Goal: Transaction & Acquisition: Purchase product/service

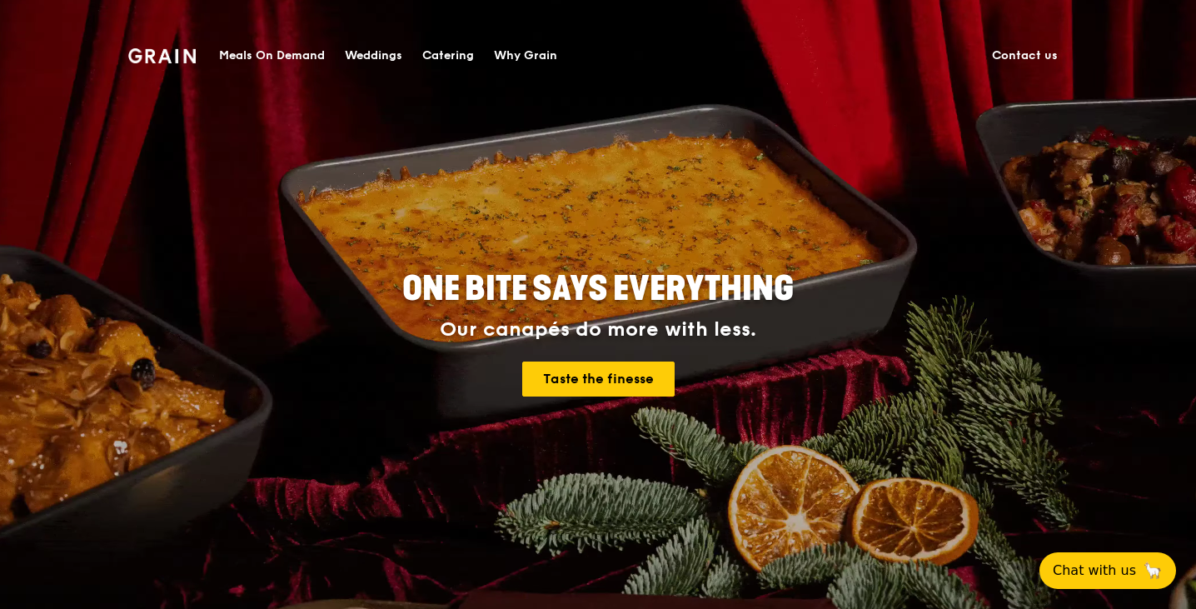
scroll to position [83, 0]
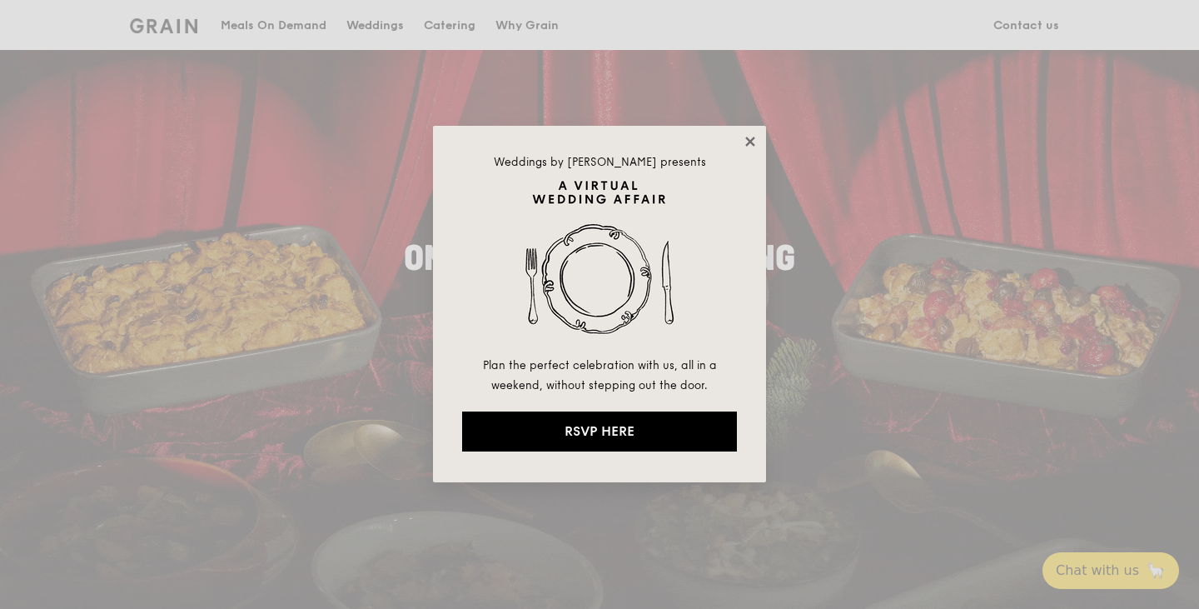
click at [749, 136] on icon at bounding box center [750, 141] width 15 height 15
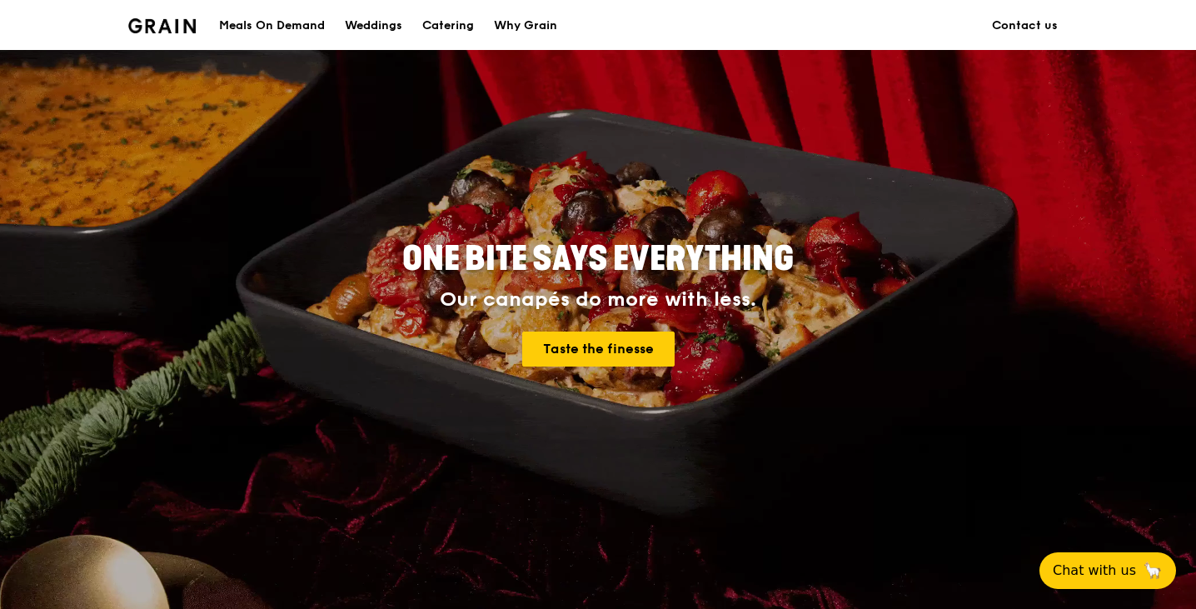
click at [294, 30] on div "Meals On Demand" at bounding box center [272, 26] width 106 height 50
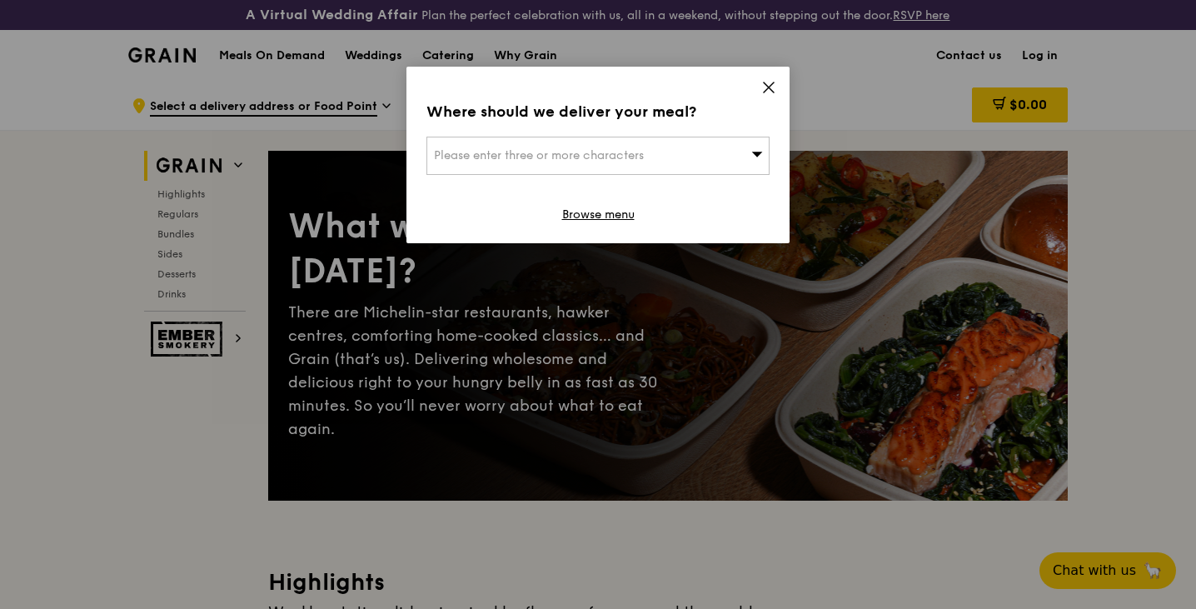
click at [694, 157] on div "Please enter three or more characters" at bounding box center [597, 156] width 343 height 38
paste input "238891"
type input "238891"
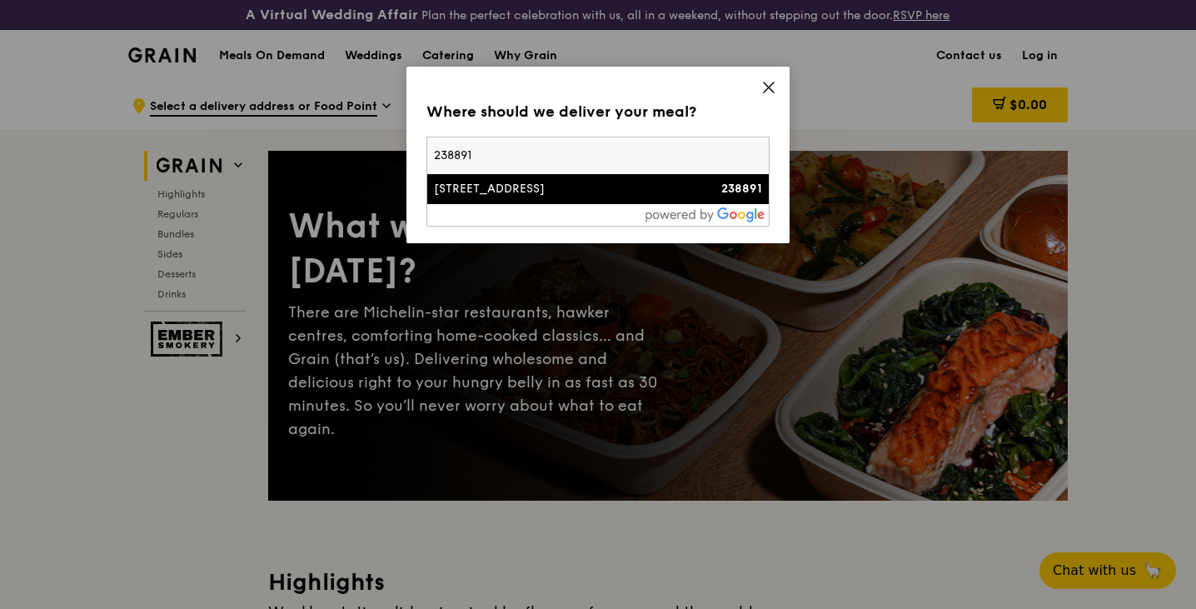
click at [600, 191] on div "[STREET_ADDRESS]" at bounding box center [557, 189] width 246 height 17
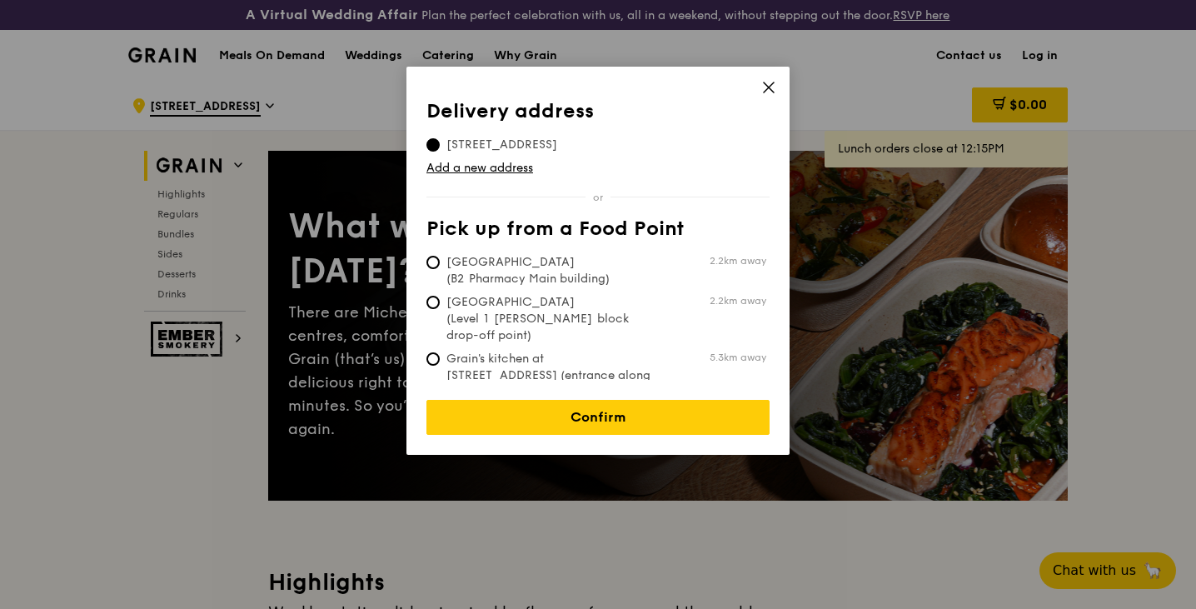
scroll to position [167, 0]
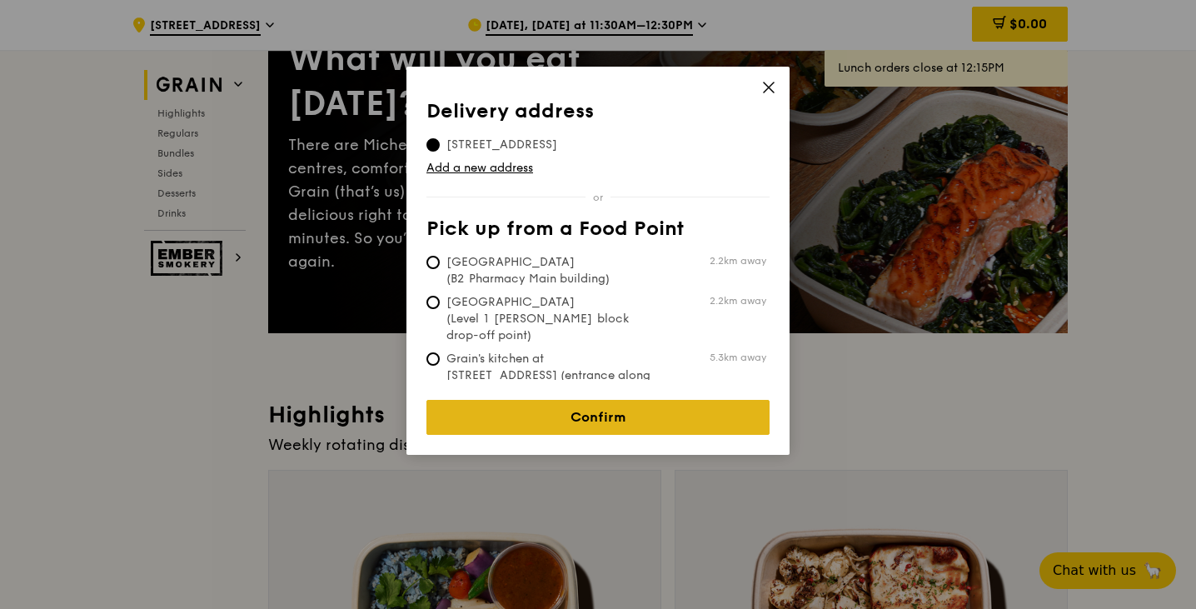
click at [576, 400] on link "Confirm" at bounding box center [597, 417] width 343 height 35
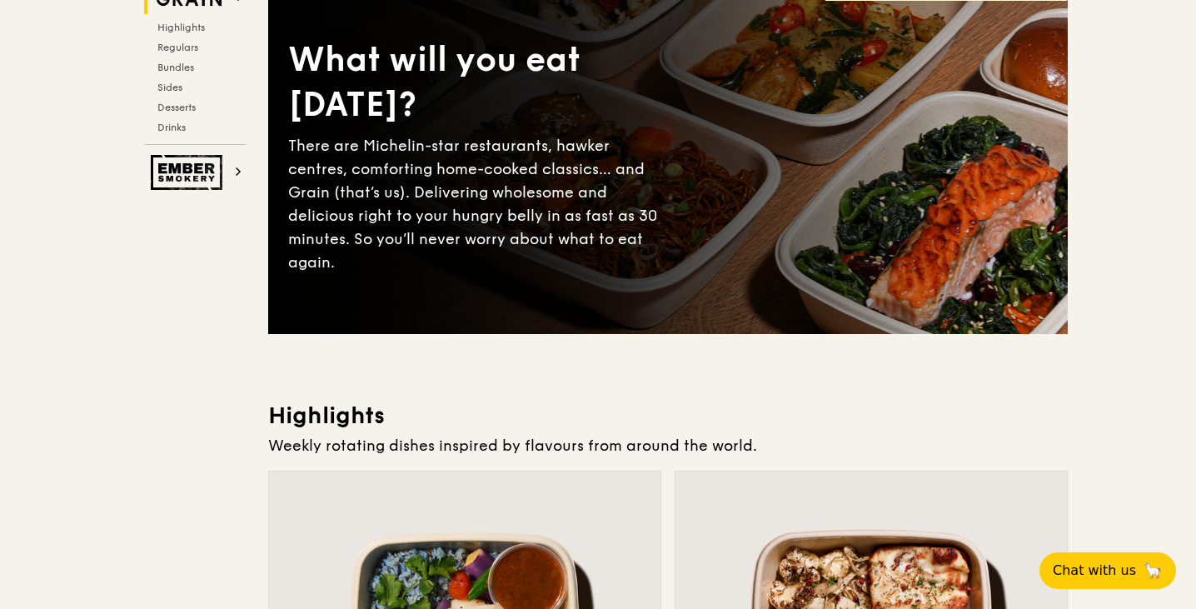
scroll to position [0, 0]
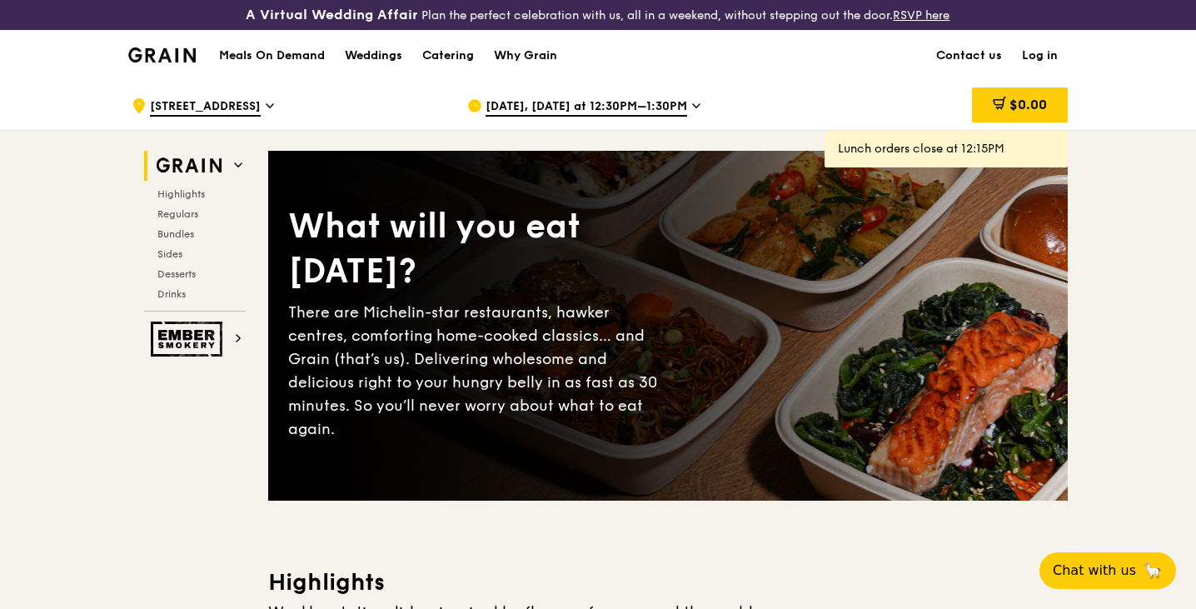
click at [576, 103] on span "[DATE], [DATE] at 12:30PM–1:30PM" at bounding box center [585, 107] width 201 height 18
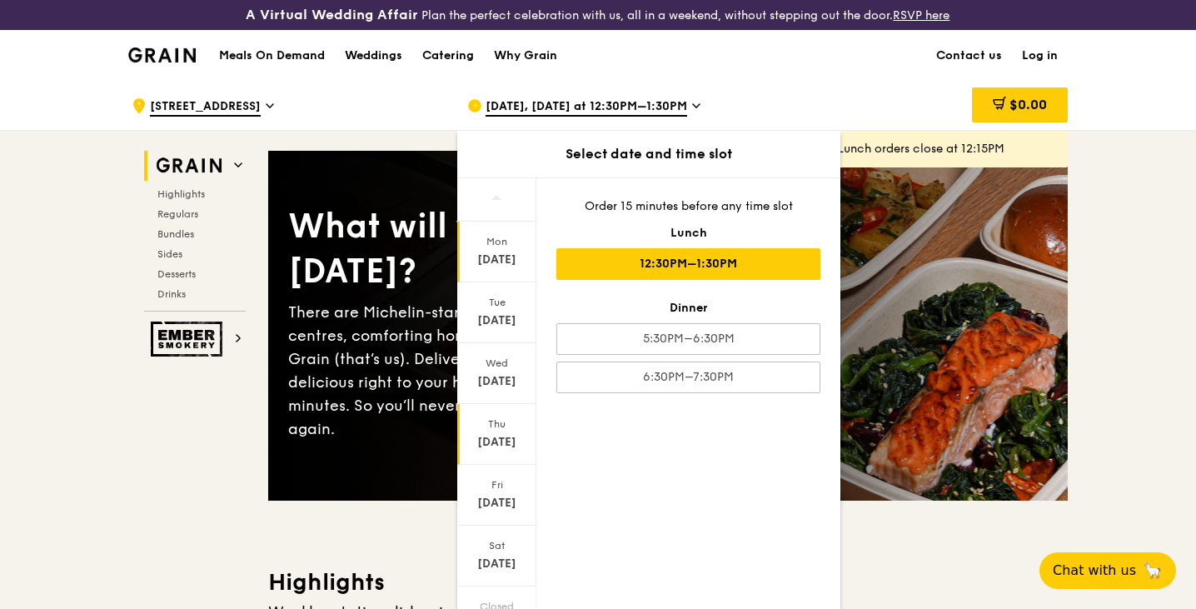
click at [503, 440] on div "[DATE]" at bounding box center [497, 442] width 74 height 17
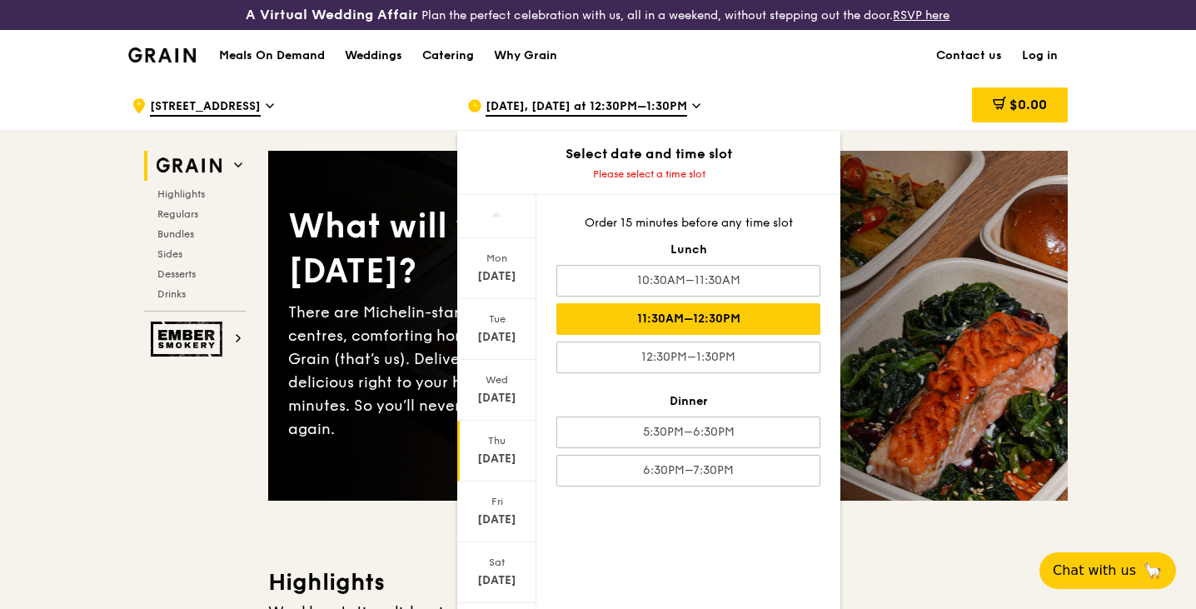
click at [687, 316] on div "11:30AM–12:30PM" at bounding box center [688, 319] width 264 height 32
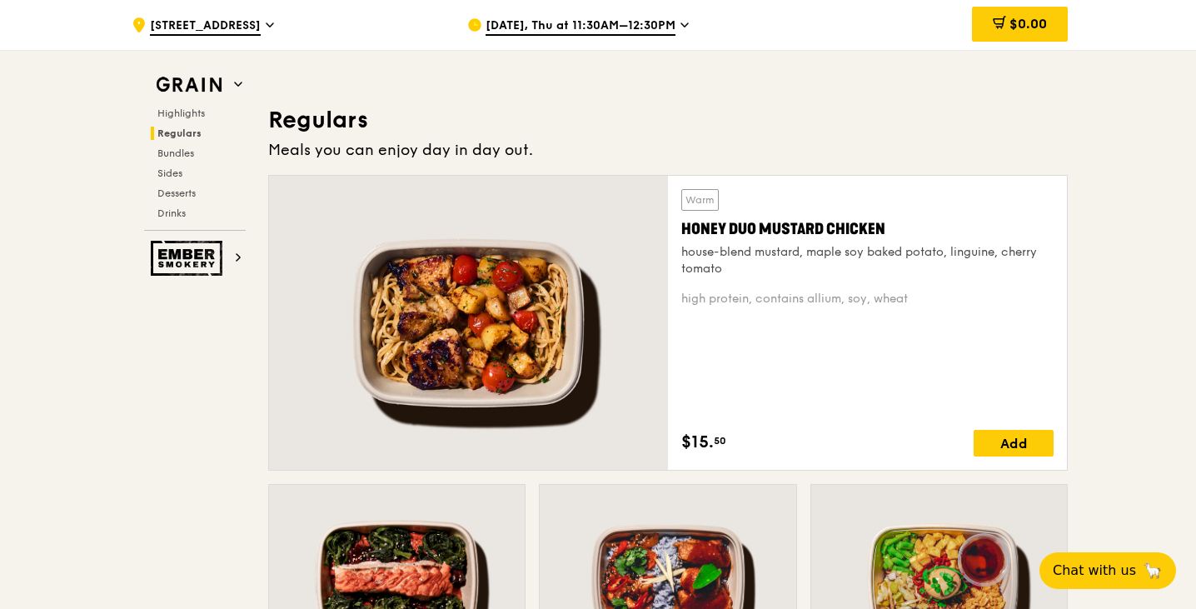
scroll to position [1166, 0]
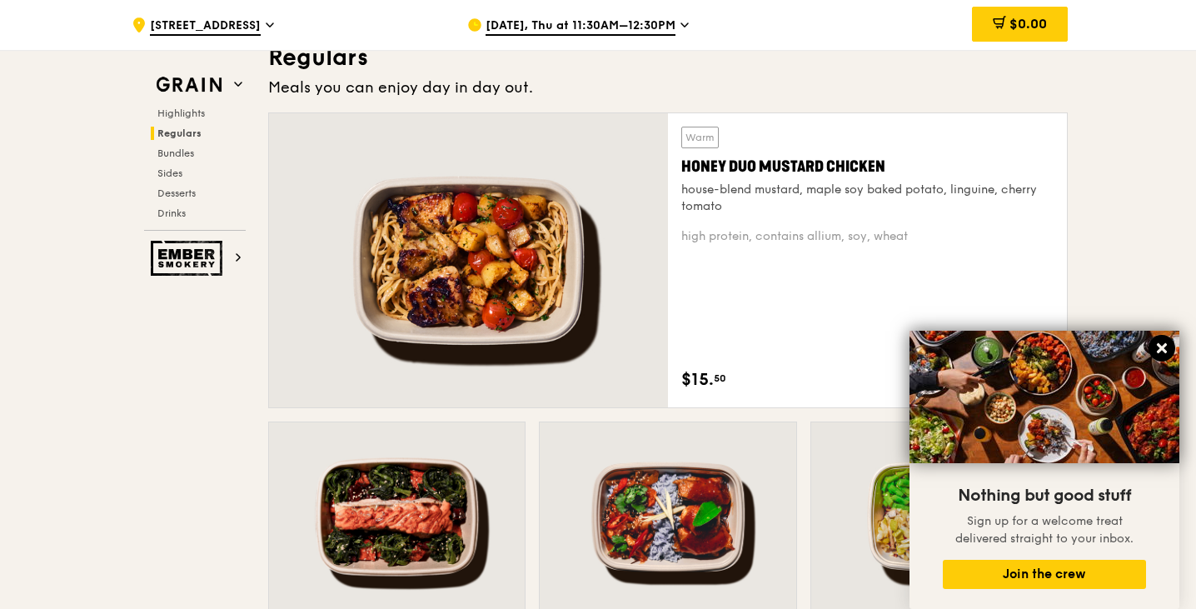
click at [1152, 346] on button at bounding box center [1161, 348] width 27 height 27
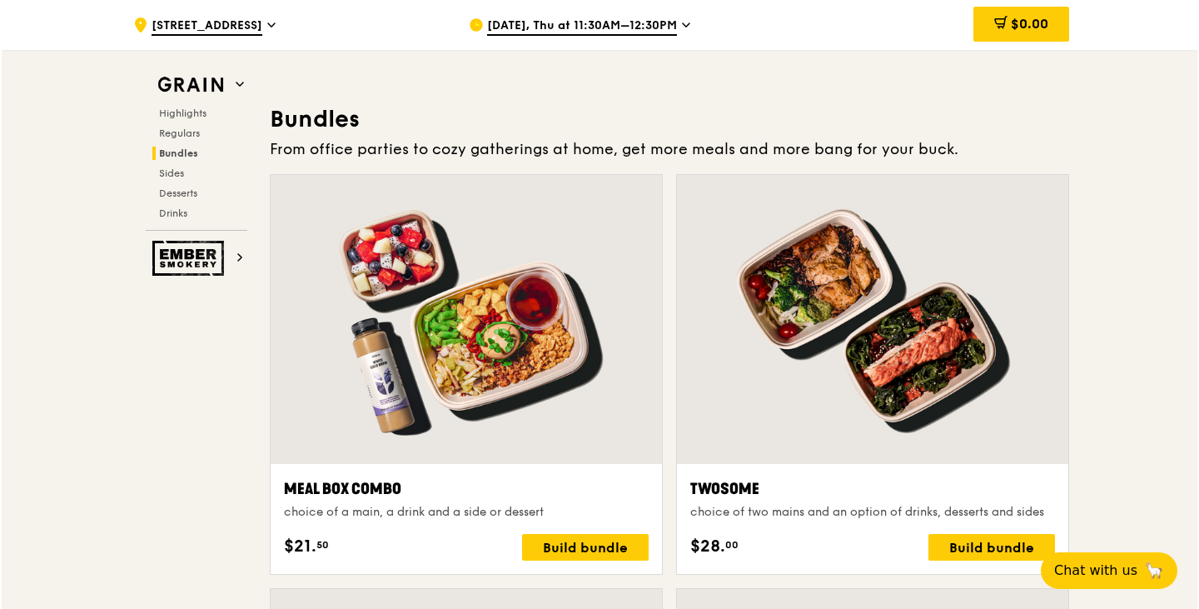
scroll to position [2490, 0]
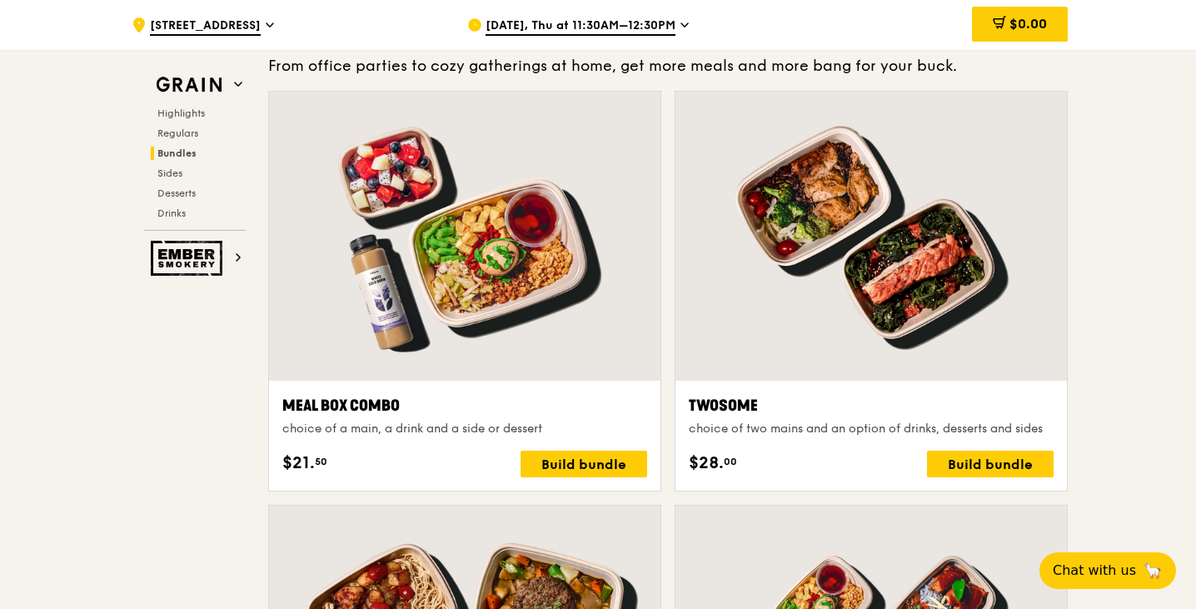
drag, startPoint x: 978, startPoint y: 456, endPoint x: 1136, endPoint y: 350, distance: 190.0
click at [1028, 465] on div "Build bundle" at bounding box center [990, 463] width 127 height 27
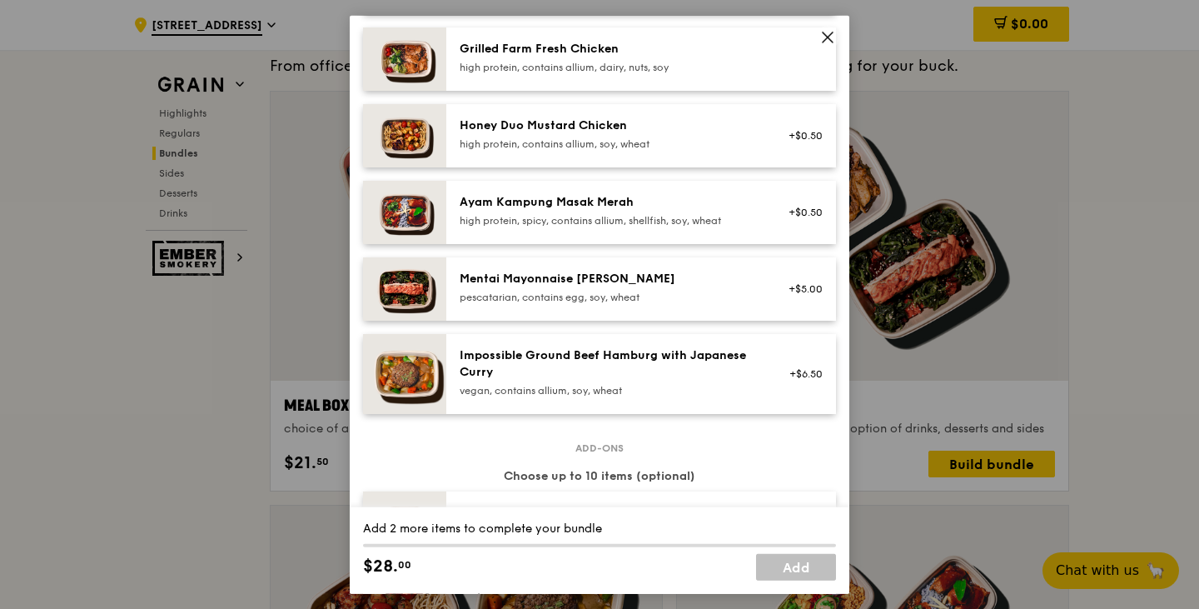
scroll to position [500, 0]
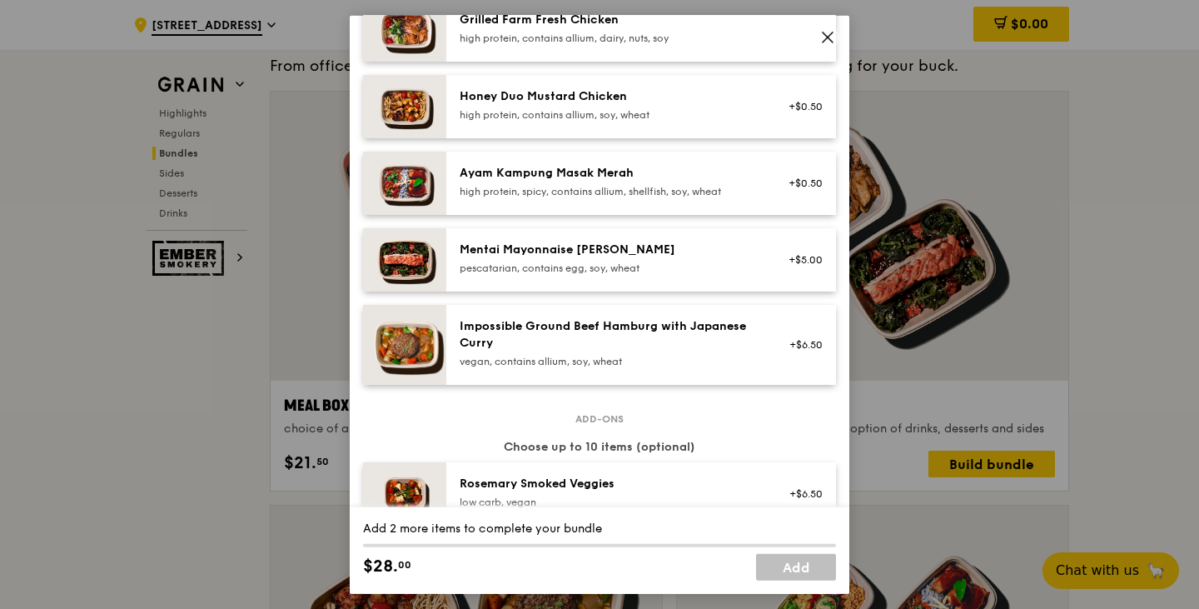
click at [527, 375] on div "Impossible Ground Beef Hamburg with Japanese [PERSON_NAME] vegan, contains alli…" at bounding box center [641, 344] width 390 height 80
click at [356, 326] on div "1x" at bounding box center [362, 325] width 18 height 18
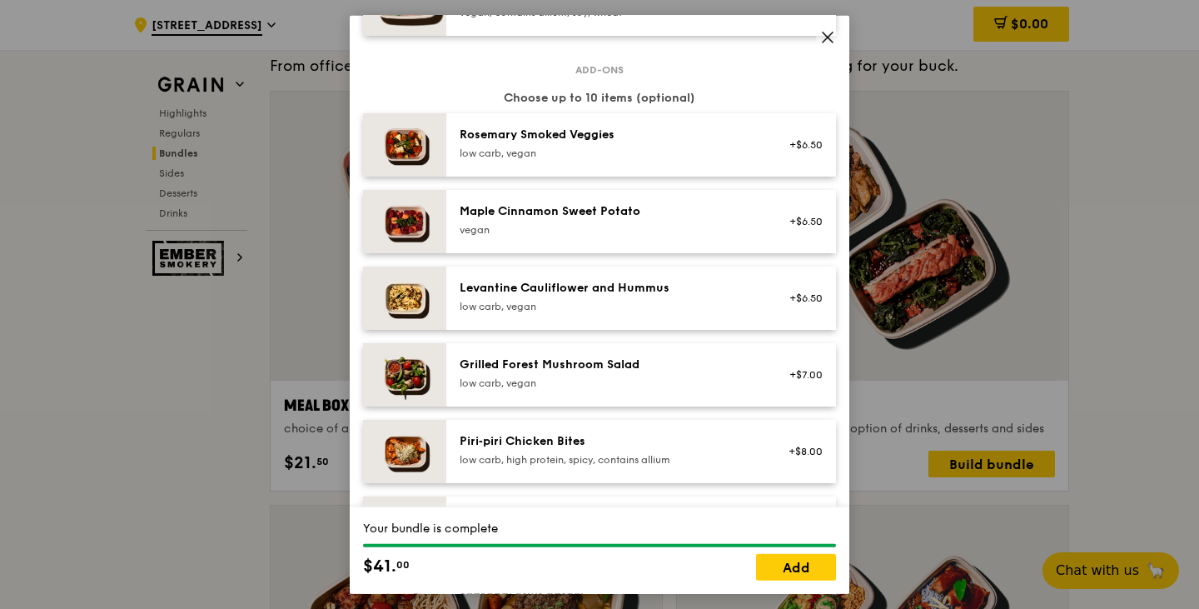
scroll to position [749, 0]
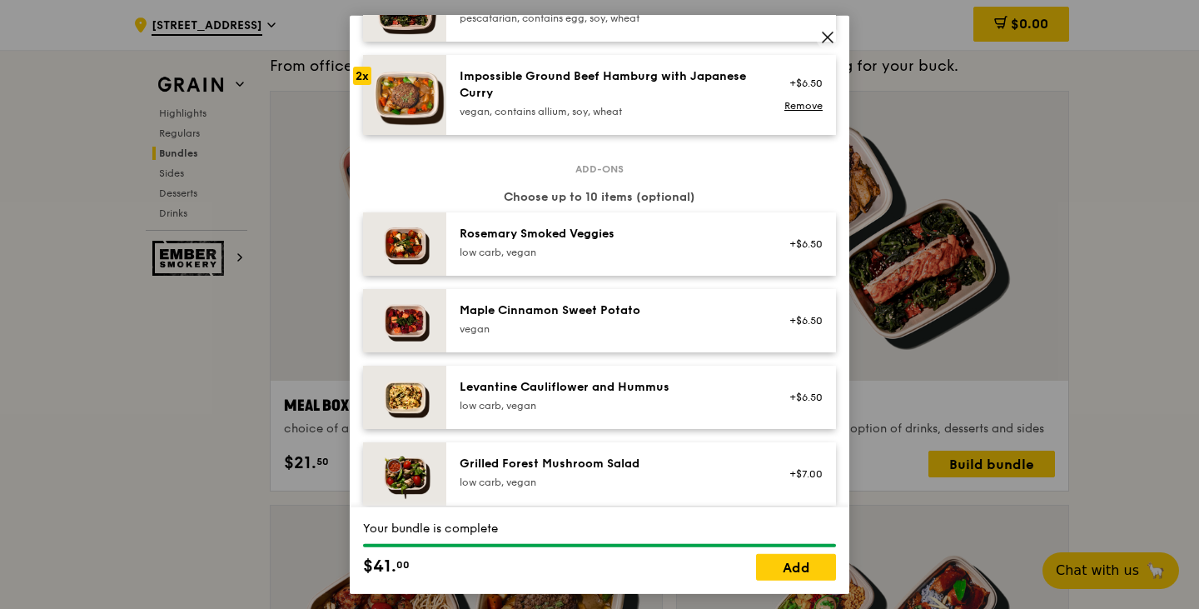
click at [822, 36] on icon at bounding box center [827, 36] width 15 height 15
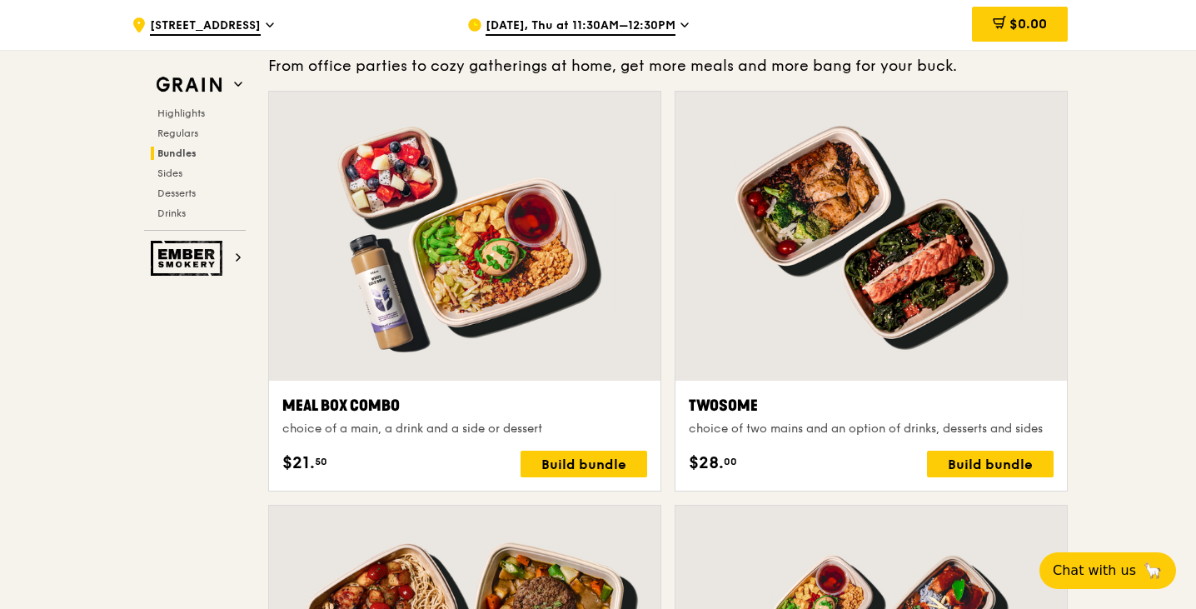
scroll to position [2573, 0]
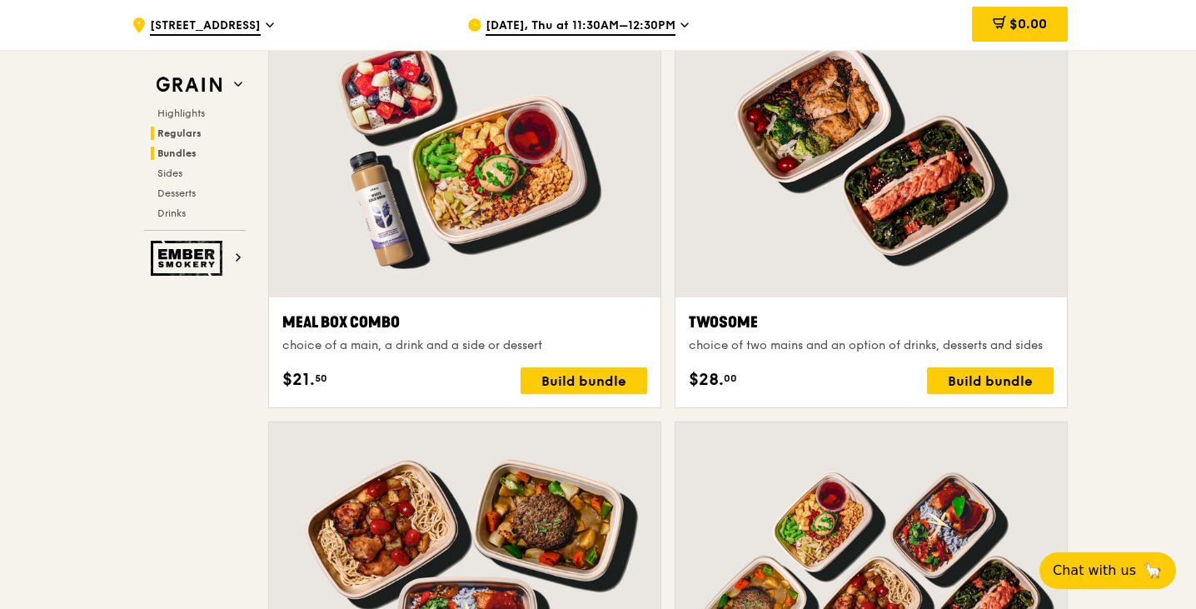
click at [189, 130] on span "Regulars" at bounding box center [179, 133] width 44 height 12
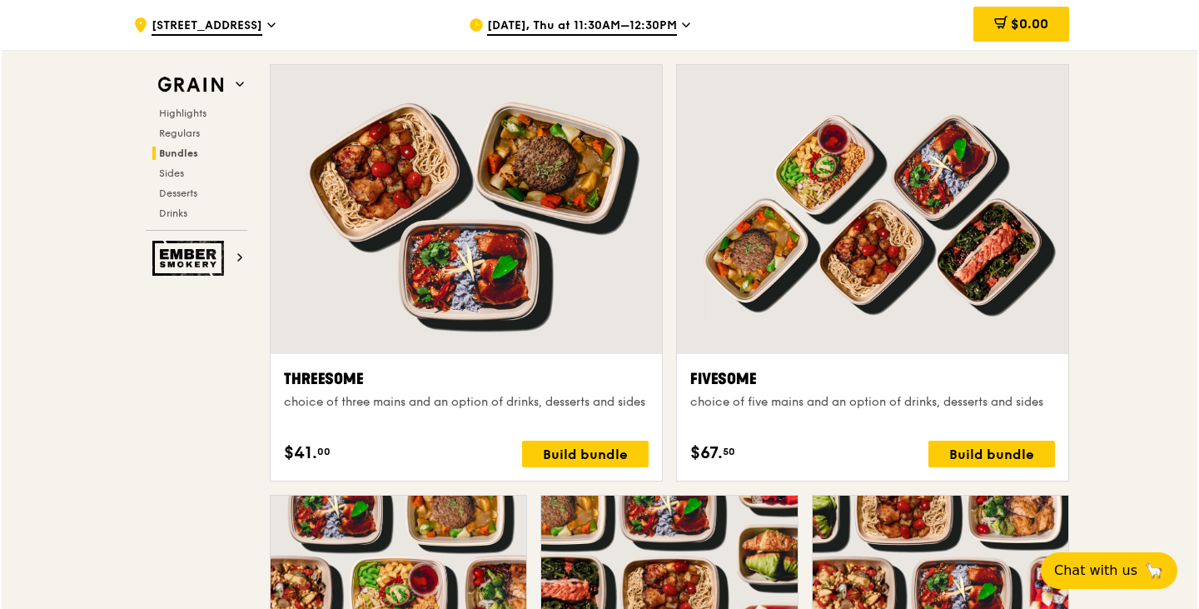
scroll to position [3081, 0]
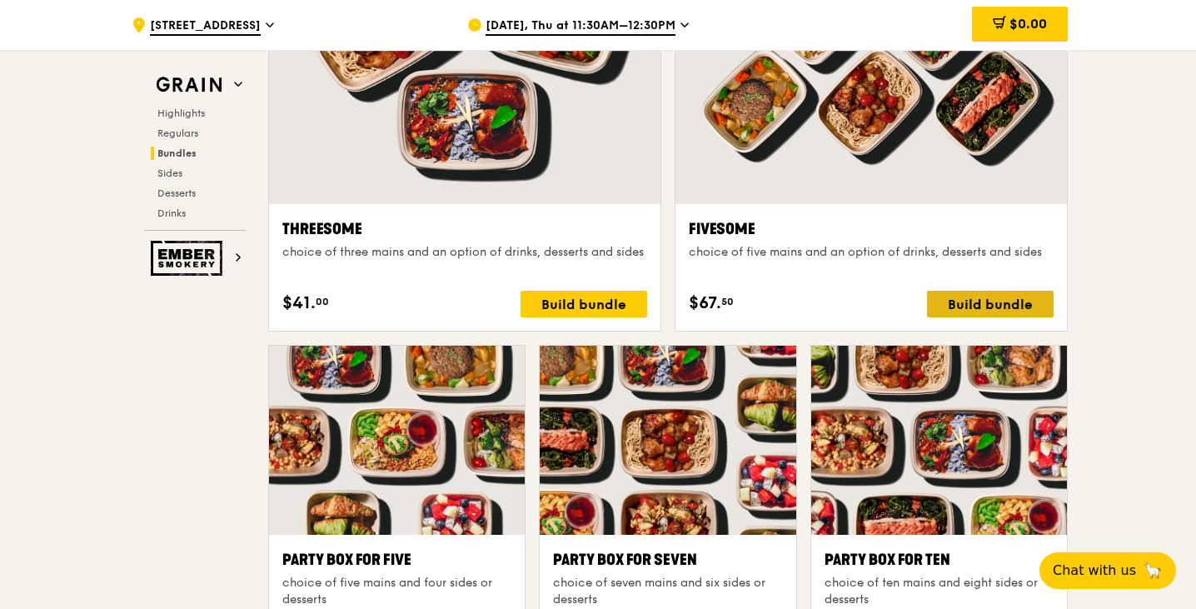
click at [983, 305] on div "Build bundle" at bounding box center [990, 304] width 127 height 27
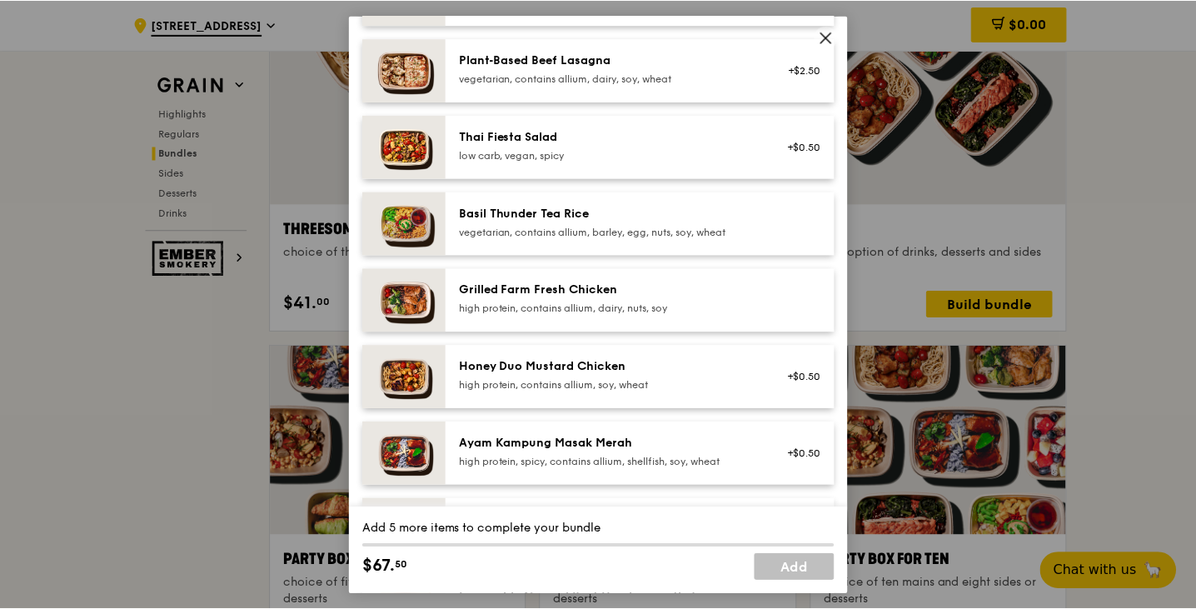
scroll to position [83, 0]
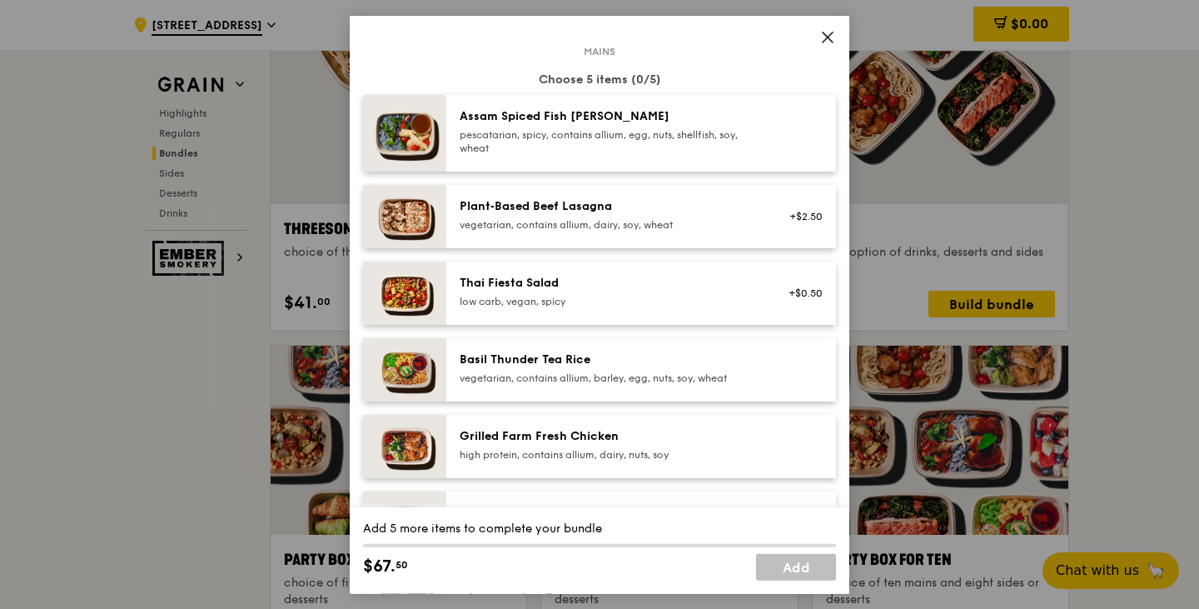
click at [833, 36] on icon at bounding box center [827, 36] width 15 height 15
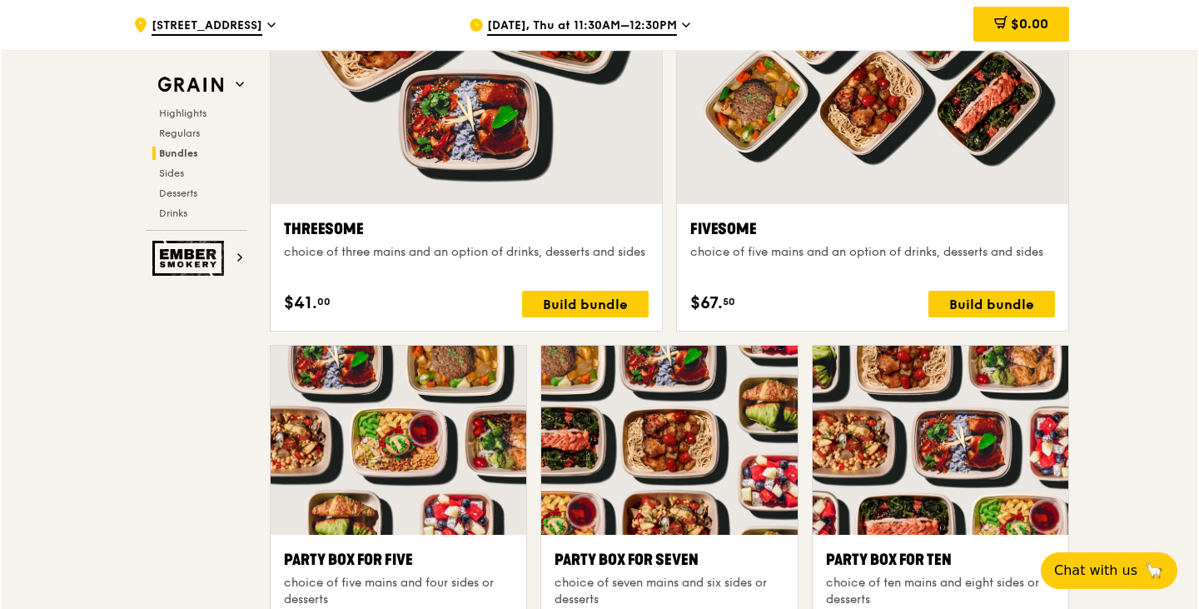
scroll to position [3414, 0]
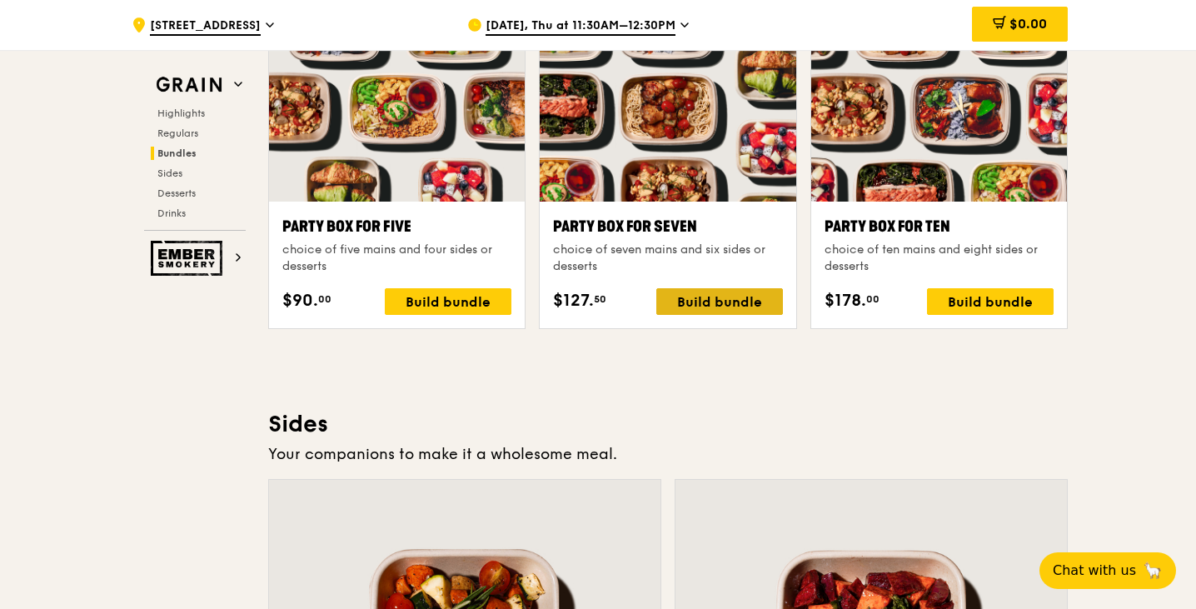
click at [704, 303] on div "Build bundle" at bounding box center [719, 301] width 127 height 27
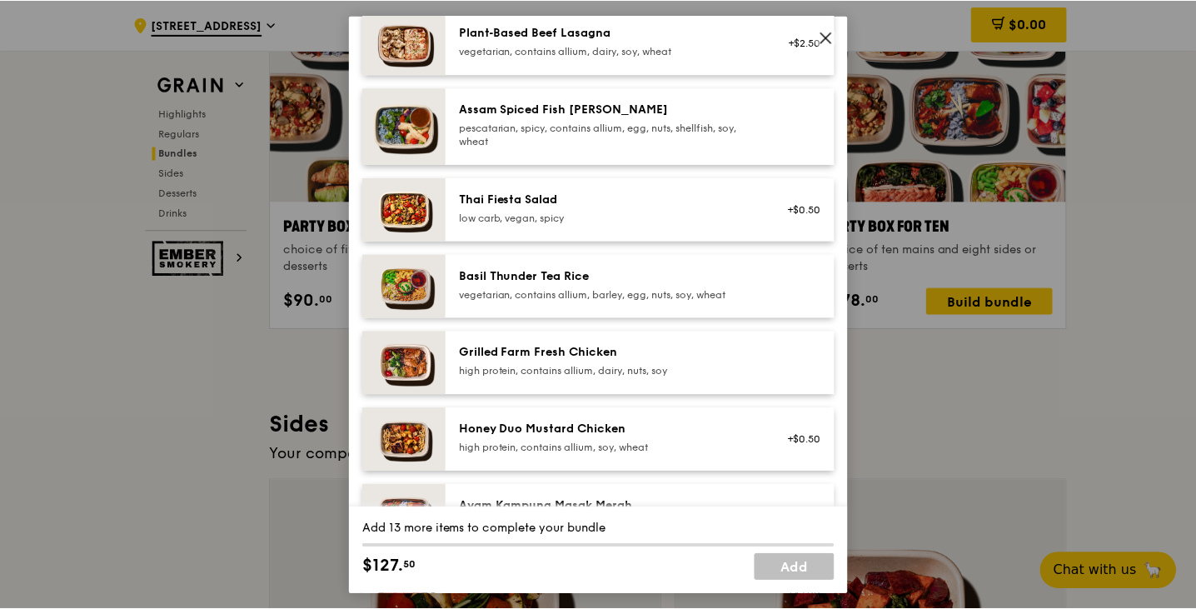
scroll to position [250, 0]
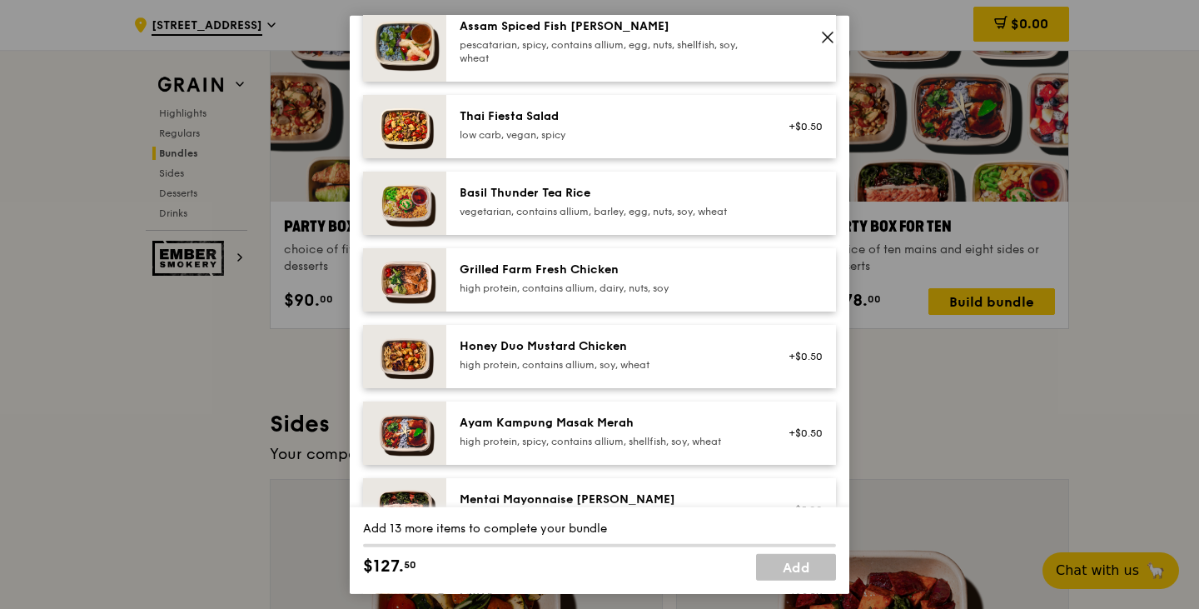
click at [830, 40] on icon at bounding box center [828, 37] width 10 height 10
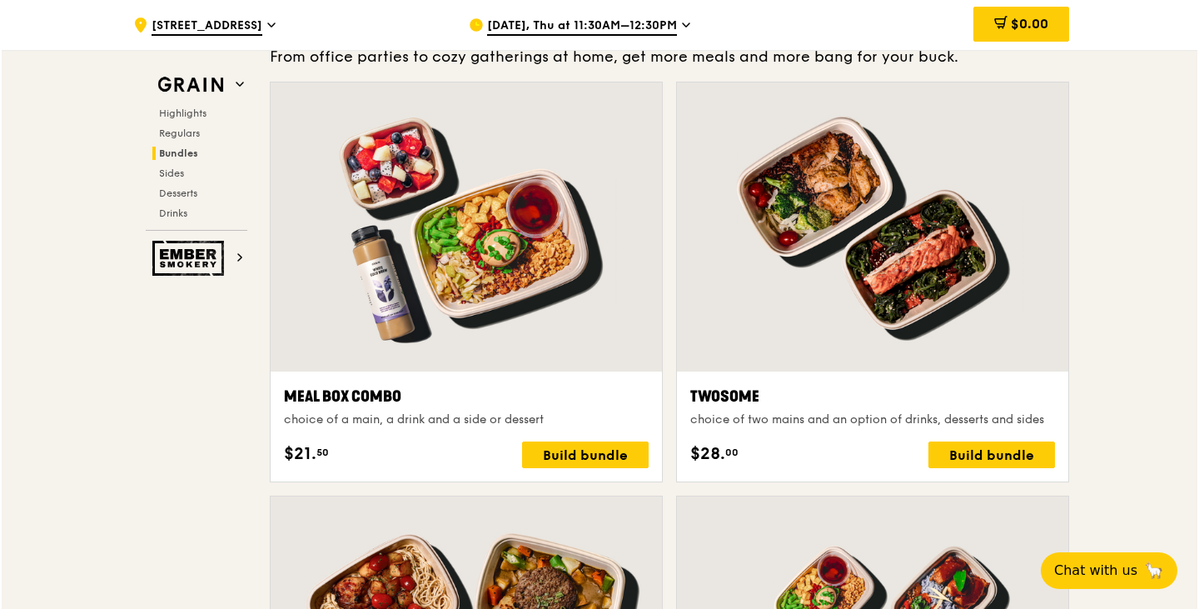
scroll to position [2498, 0]
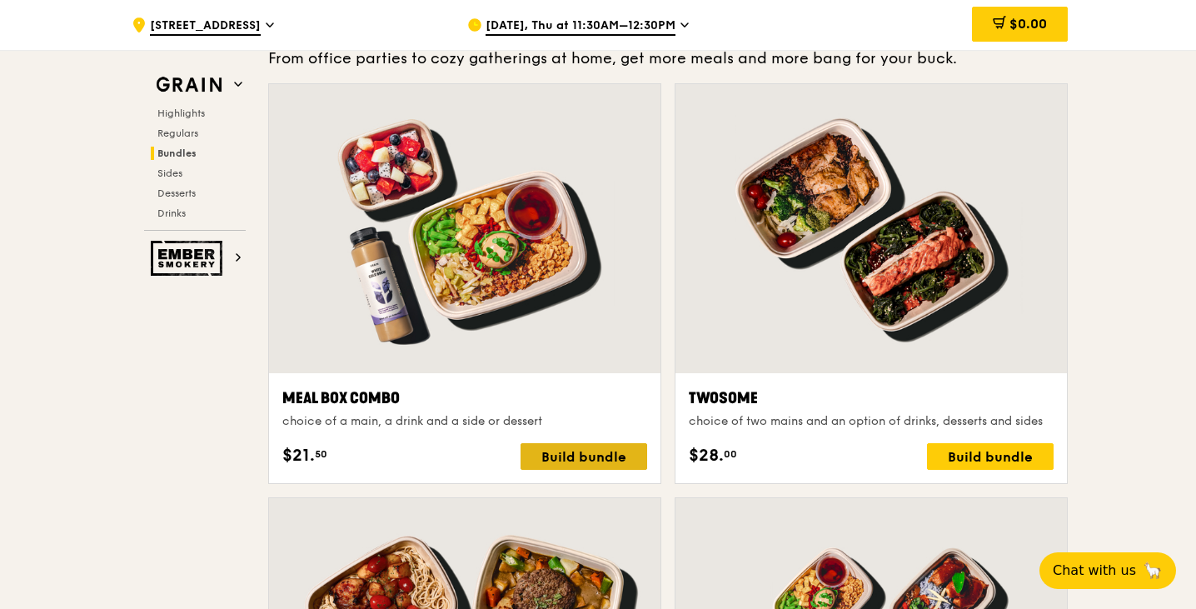
click at [581, 462] on div "Build bundle" at bounding box center [583, 456] width 127 height 27
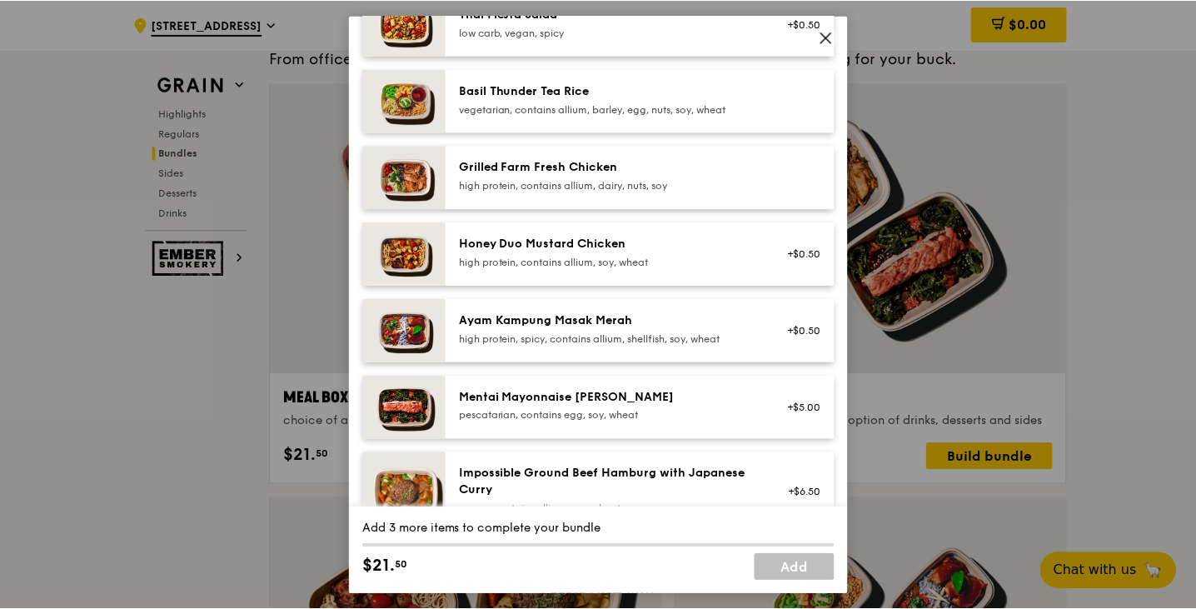
scroll to position [250, 0]
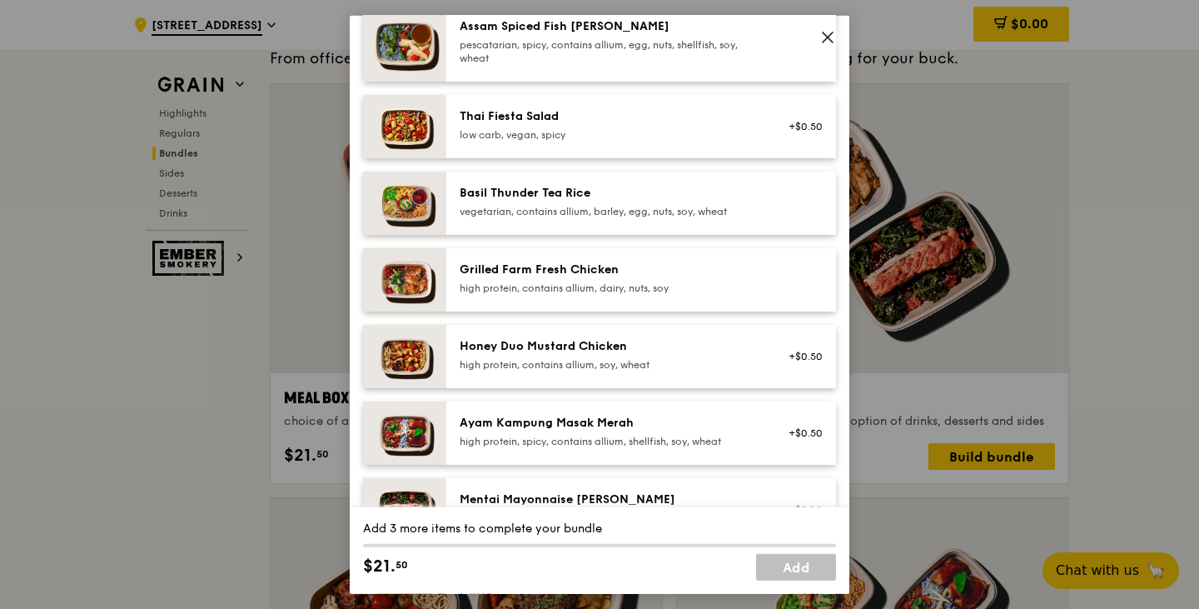
click at [822, 37] on icon at bounding box center [827, 36] width 15 height 15
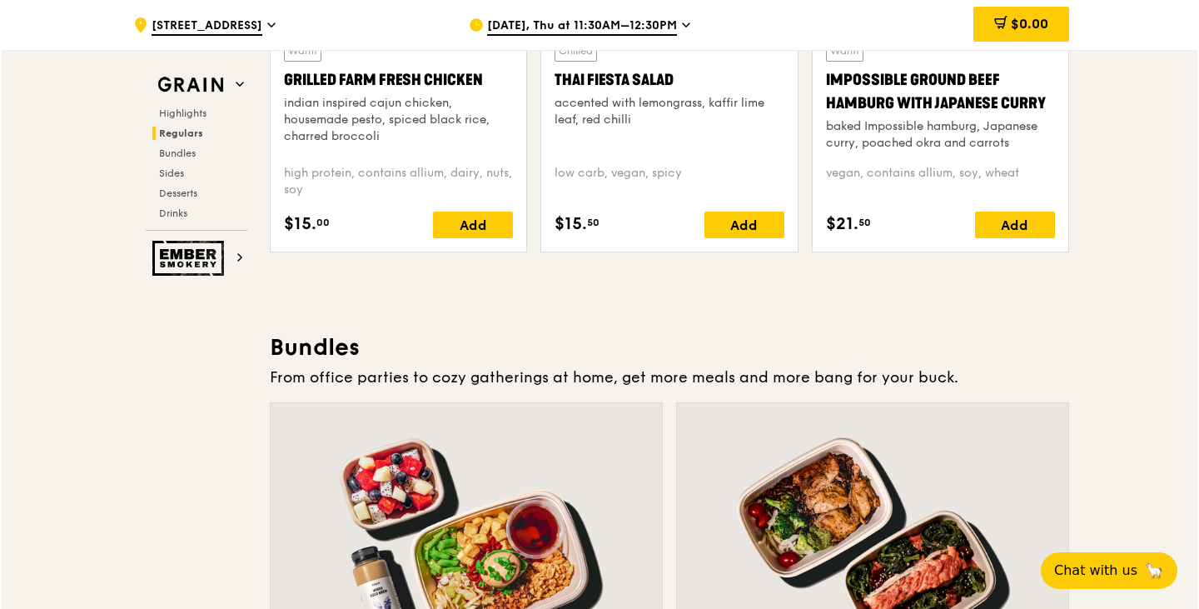
scroll to position [2414, 0]
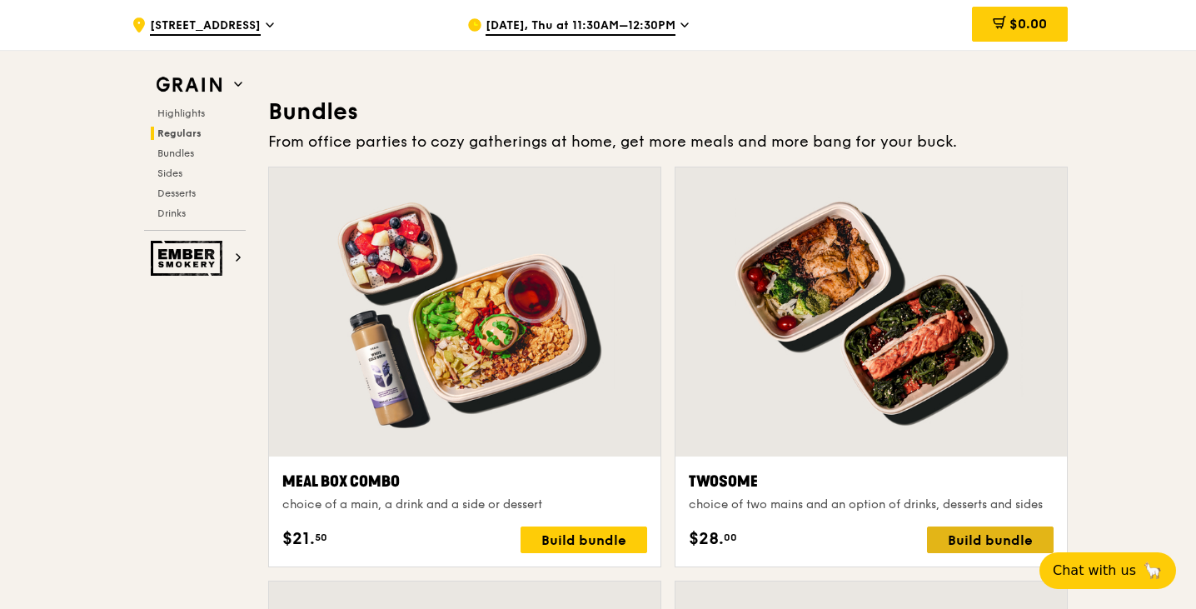
click at [1016, 545] on div "Build bundle" at bounding box center [990, 539] width 127 height 27
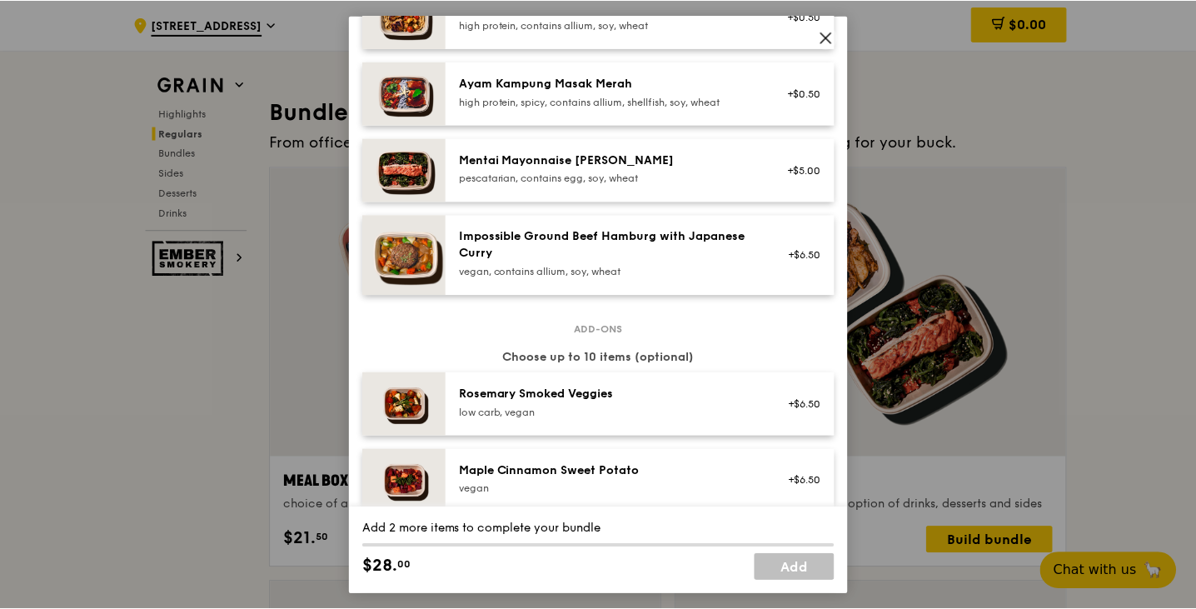
scroll to position [500, 0]
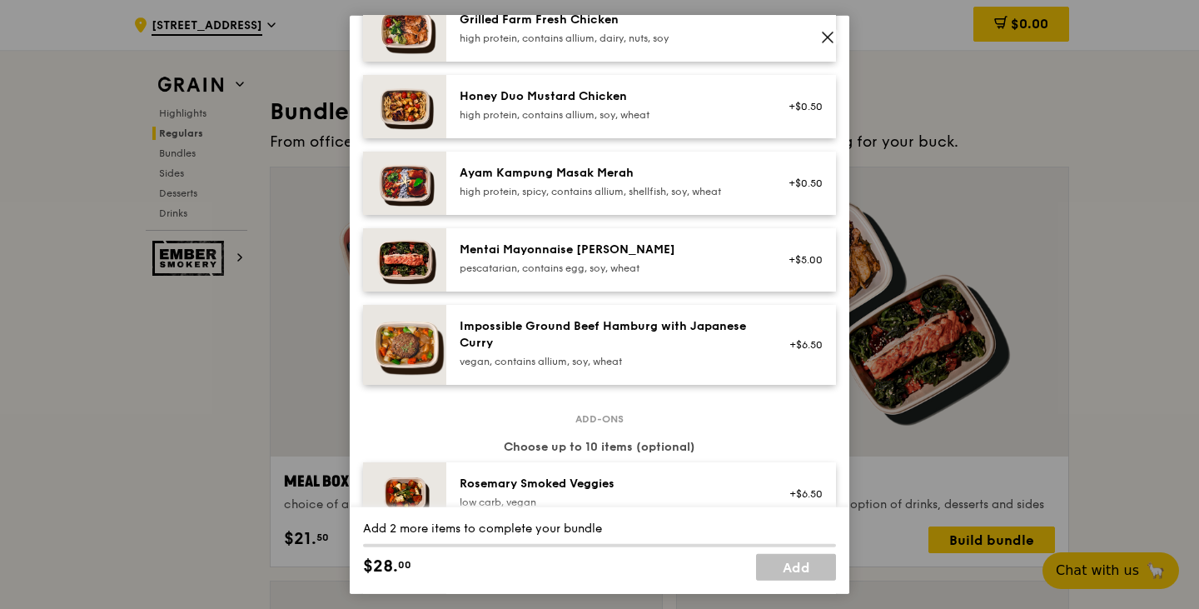
drag, startPoint x: 829, startPoint y: 37, endPoint x: 833, endPoint y: 47, distance: 10.8
click at [829, 37] on icon at bounding box center [827, 36] width 15 height 15
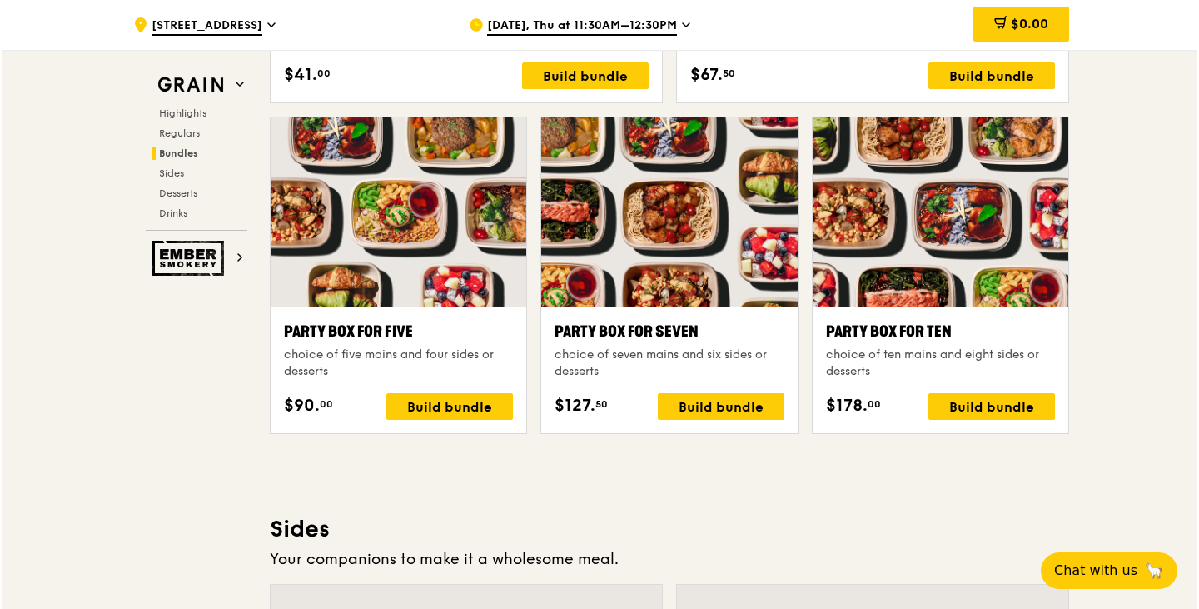
scroll to position [3330, 0]
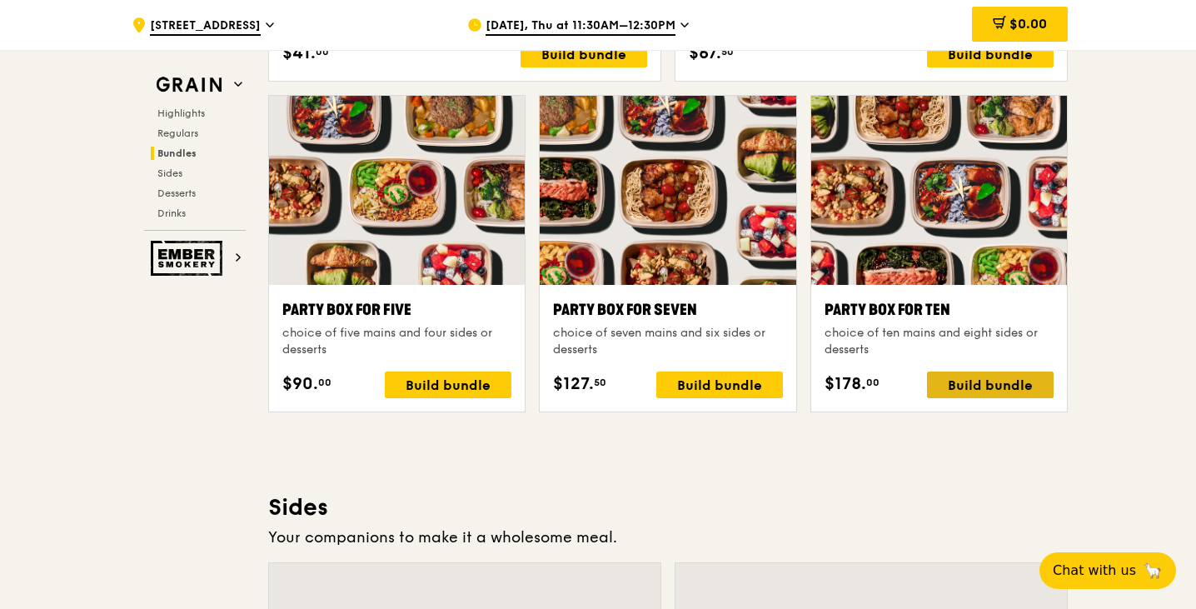
click at [1031, 389] on div "Build bundle" at bounding box center [990, 384] width 127 height 27
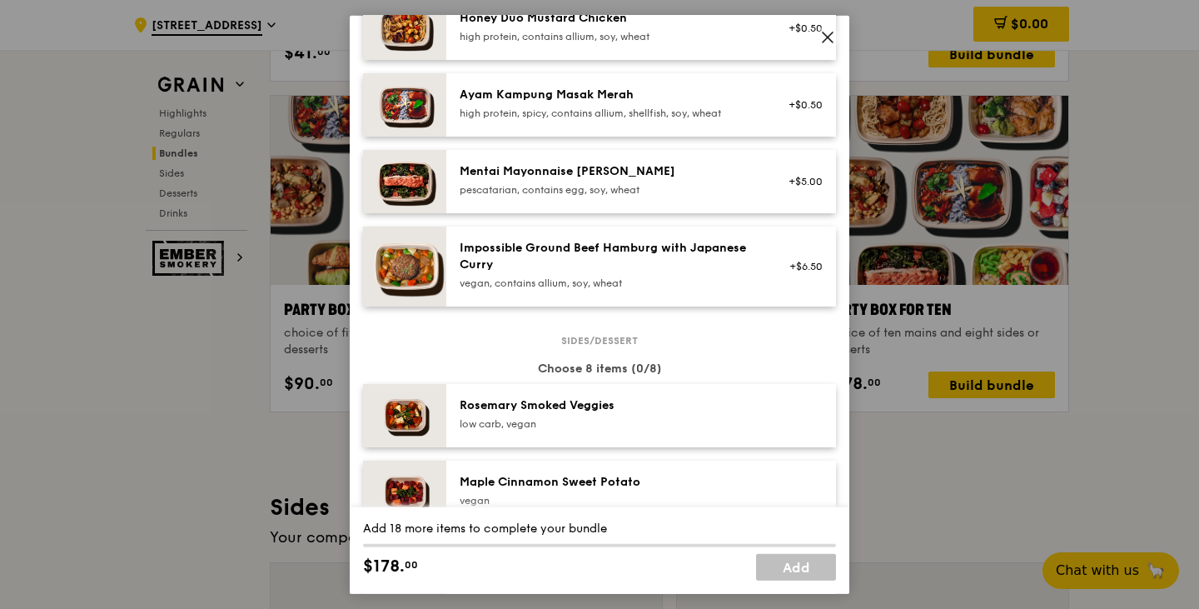
scroll to position [245, 0]
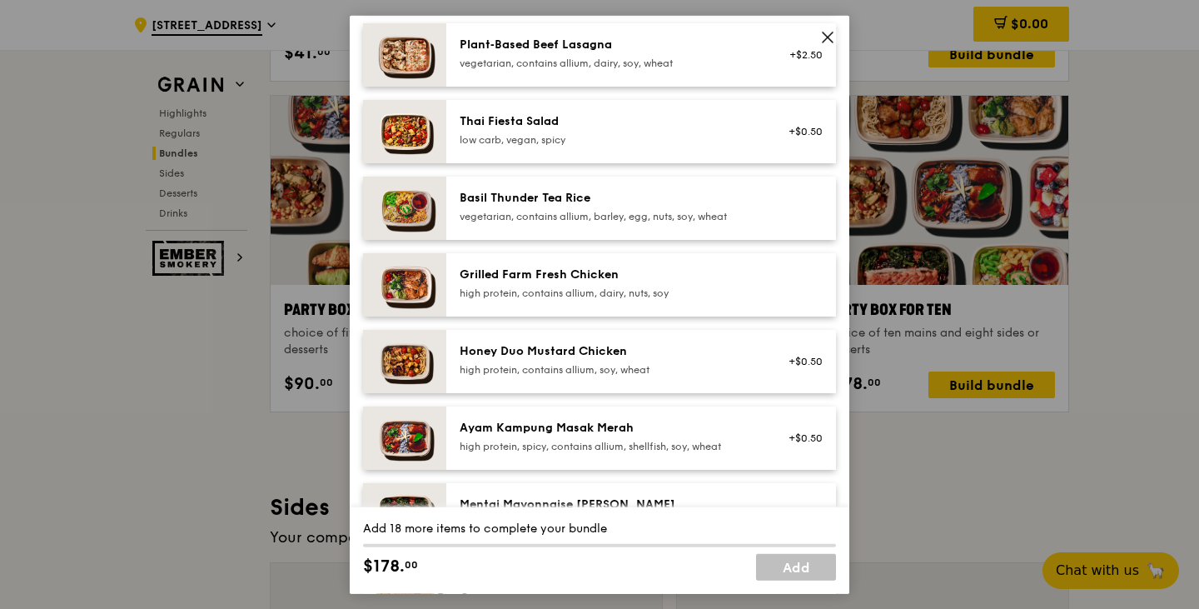
click at [557, 374] on div "high protein, contains allium, soy, wheat" at bounding box center [609, 368] width 299 height 13
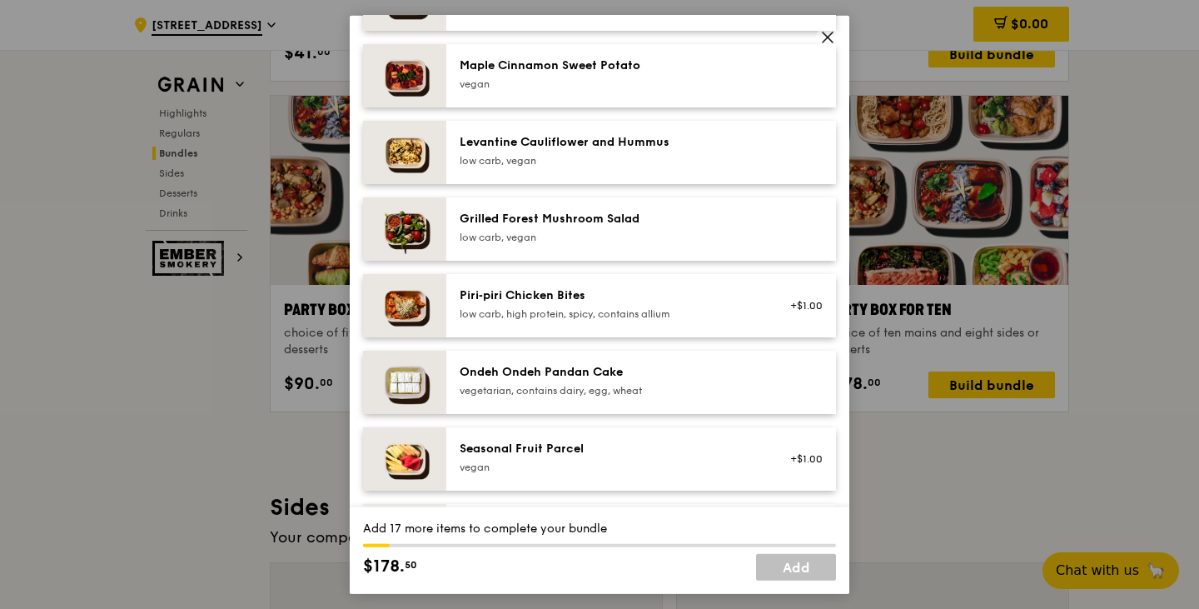
scroll to position [1161, 0]
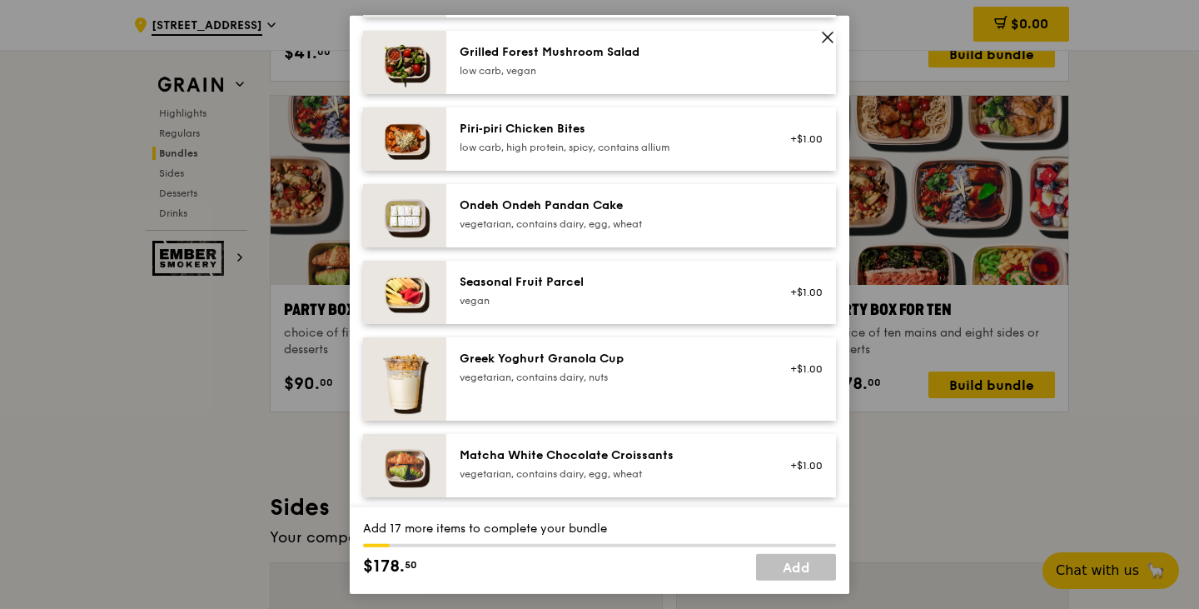
click at [560, 273] on div "Seasonal Fruit Parcel" at bounding box center [609, 281] width 299 height 17
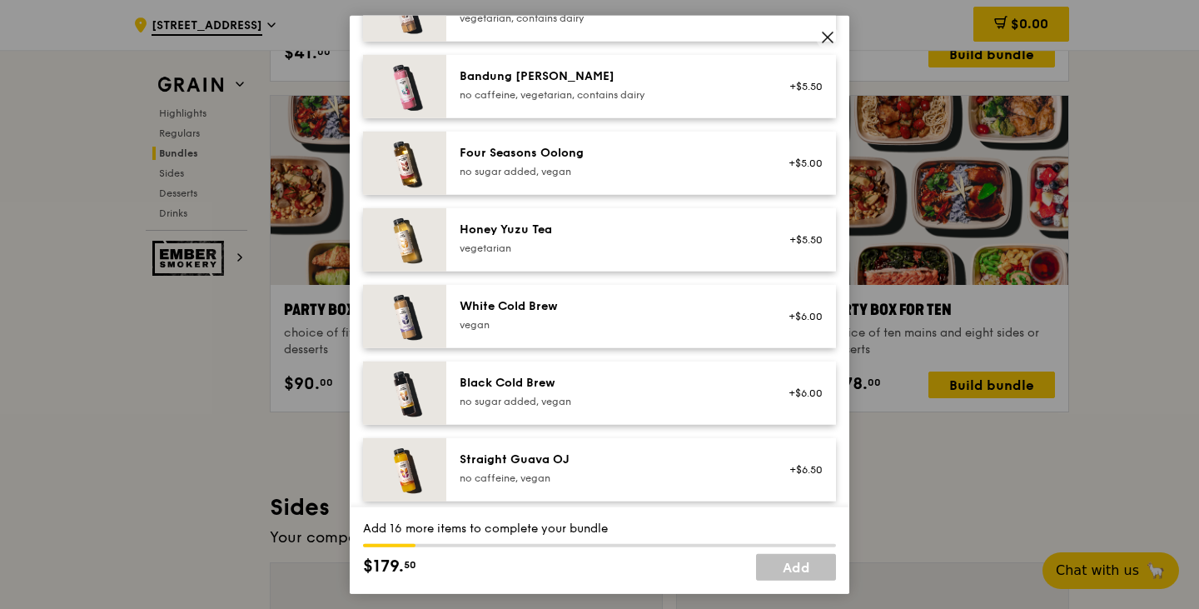
scroll to position [1993, 0]
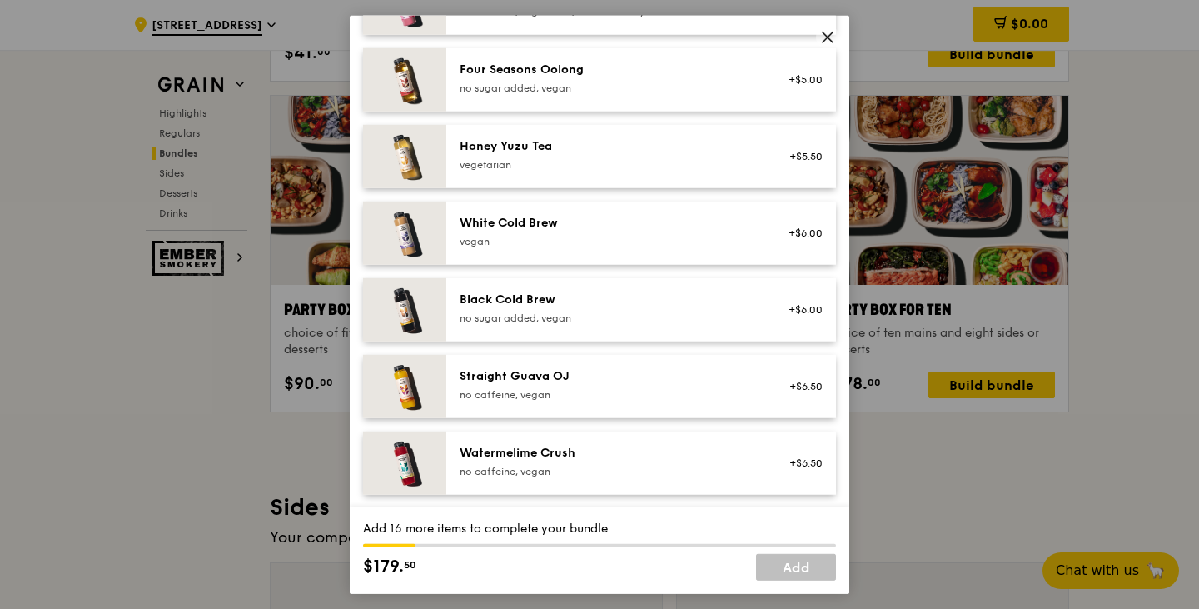
click at [538, 164] on div "vegetarian" at bounding box center [609, 163] width 299 height 13
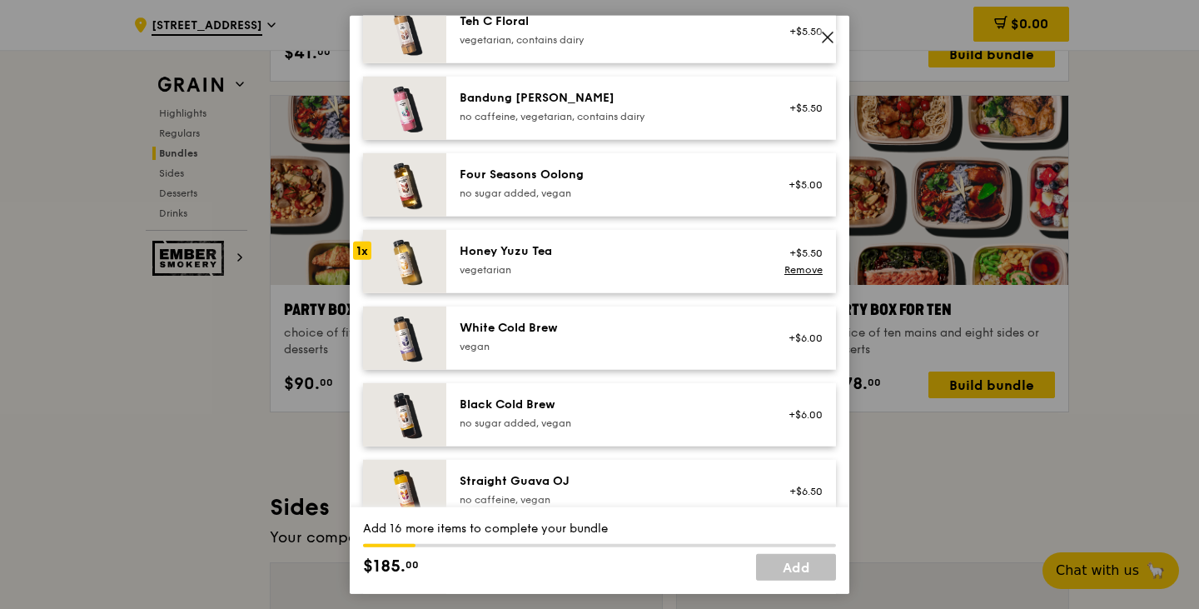
scroll to position [1743, 0]
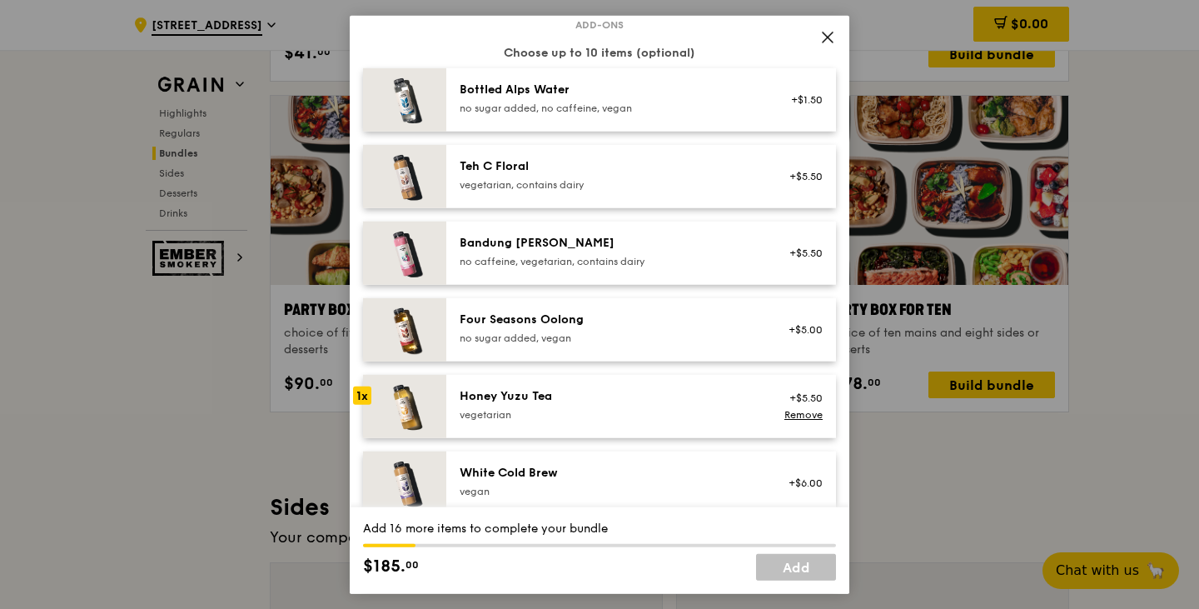
click at [474, 404] on div "Honey Yuzu Tea vegetarian" at bounding box center [609, 403] width 299 height 33
click at [793, 414] on link "Remove" at bounding box center [803, 414] width 38 height 12
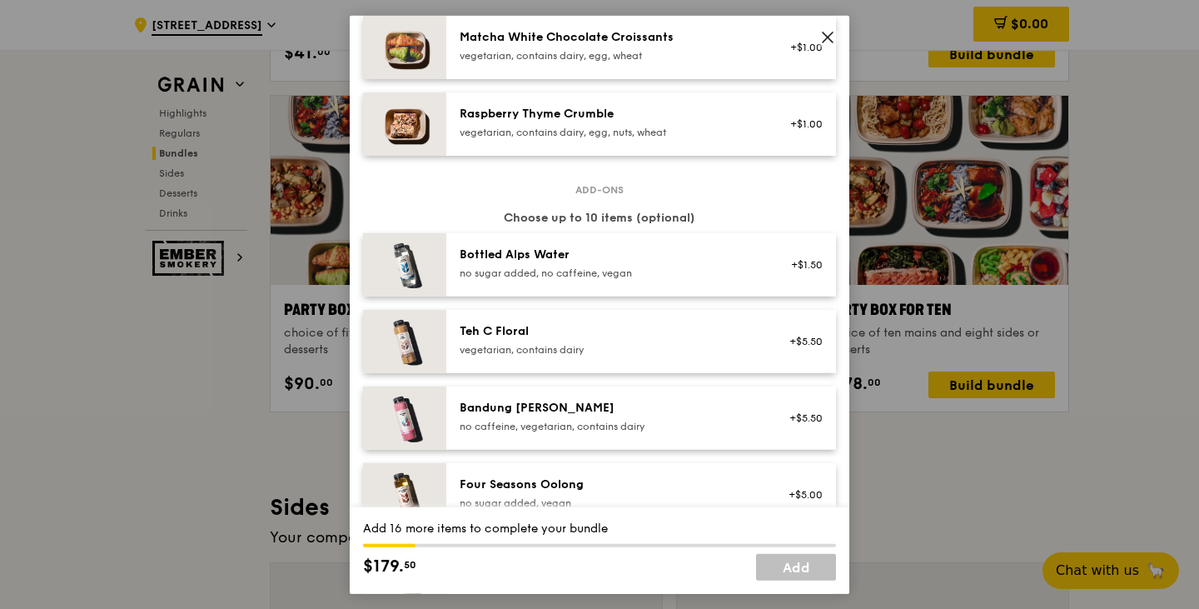
scroll to position [1660, 0]
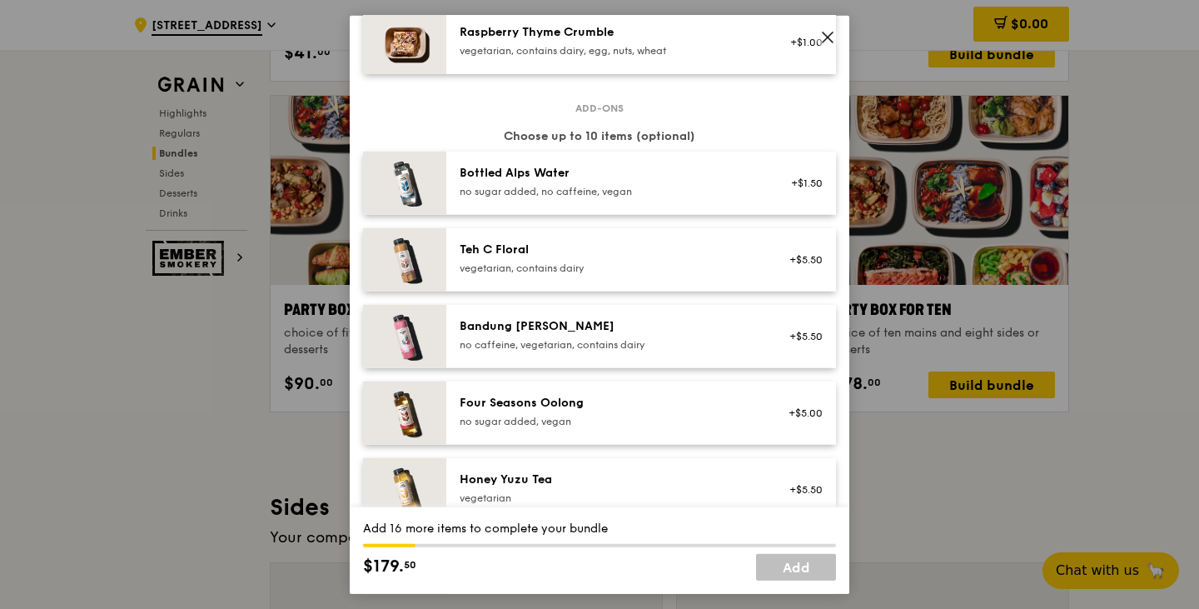
click at [604, 420] on div "no sugar added, vegan" at bounding box center [609, 420] width 299 height 13
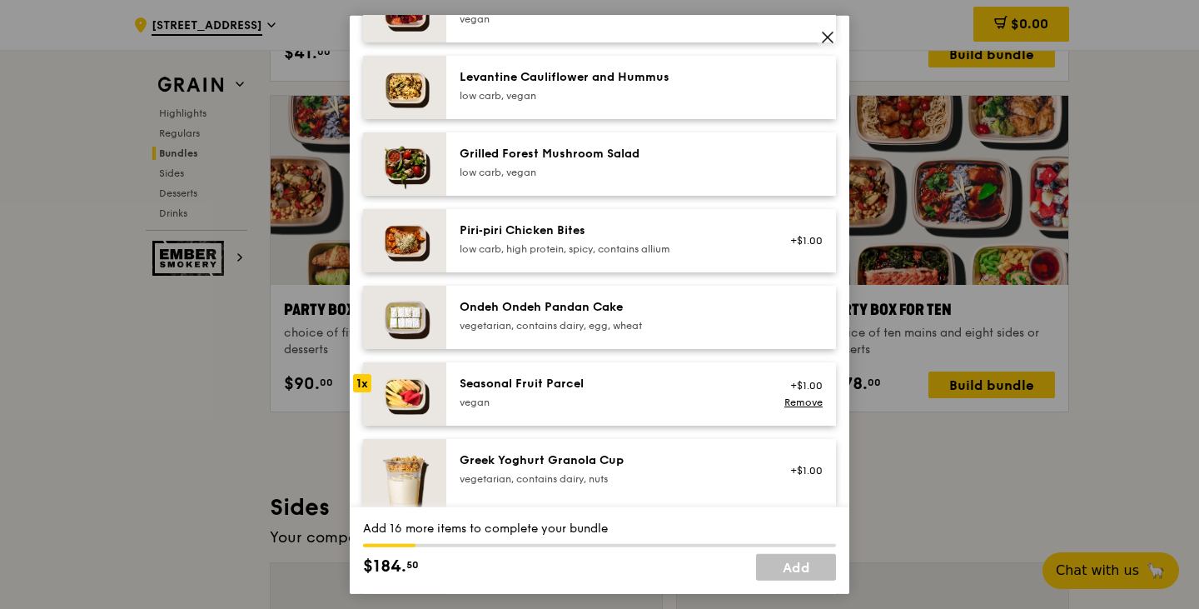
scroll to position [1077, 0]
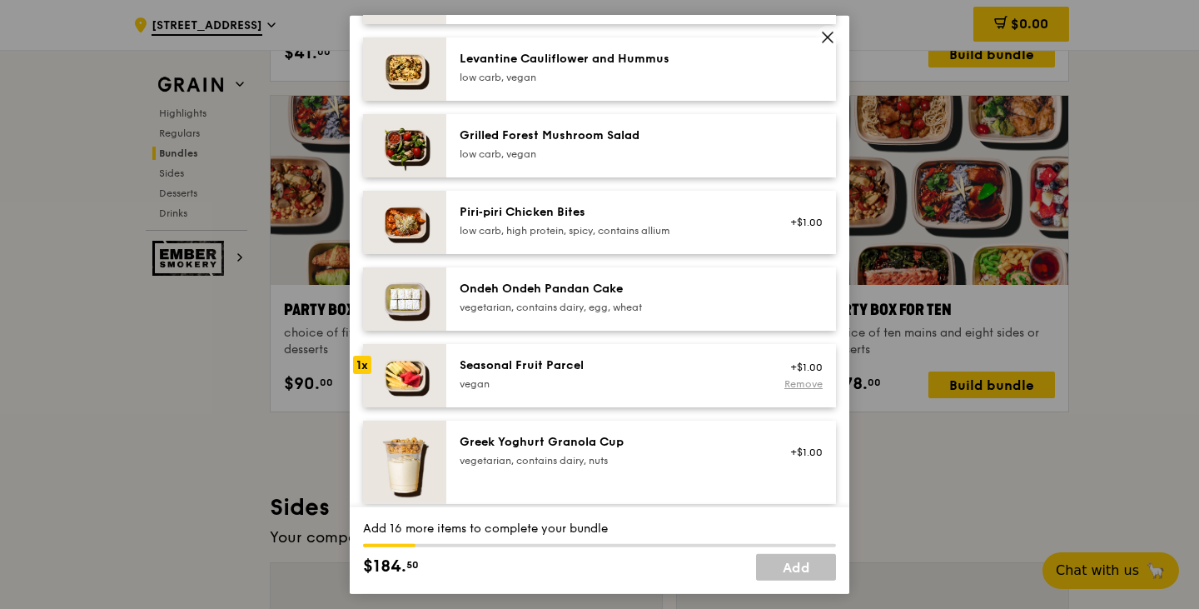
click at [793, 383] on link "Remove" at bounding box center [803, 383] width 38 height 12
click at [719, 375] on div "Seasonal Fruit Parcel [GEOGRAPHIC_DATA]" at bounding box center [609, 372] width 299 height 33
click at [552, 364] on div "Seasonal Fruit Parcel" at bounding box center [609, 364] width 299 height 17
click at [551, 364] on div "Seasonal Fruit Parcel" at bounding box center [609, 364] width 299 height 17
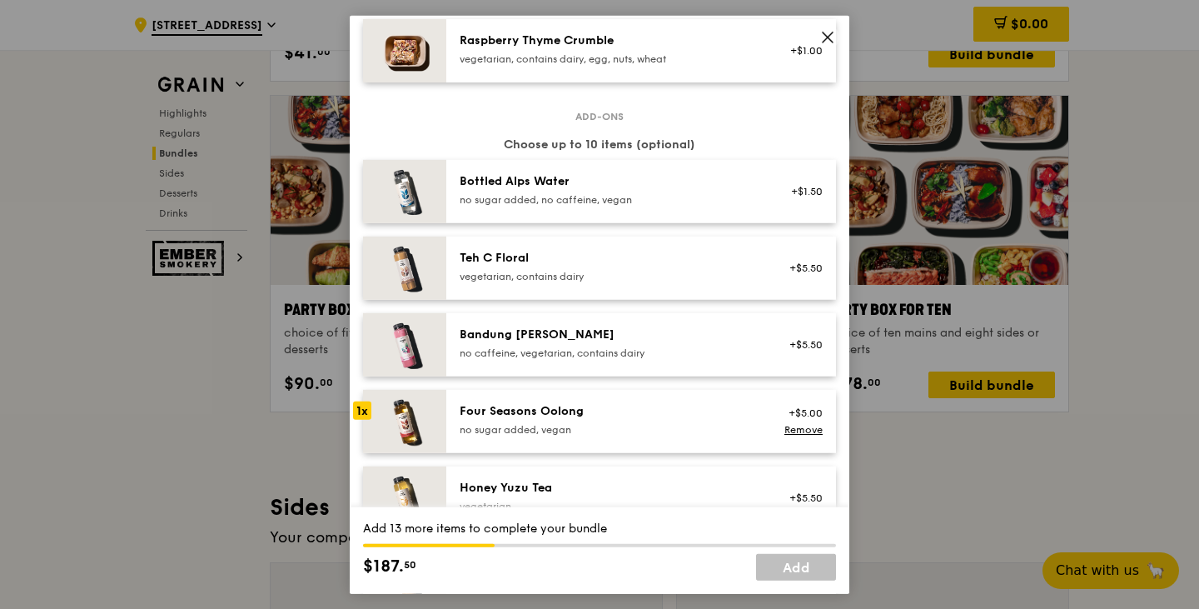
scroll to position [1743, 0]
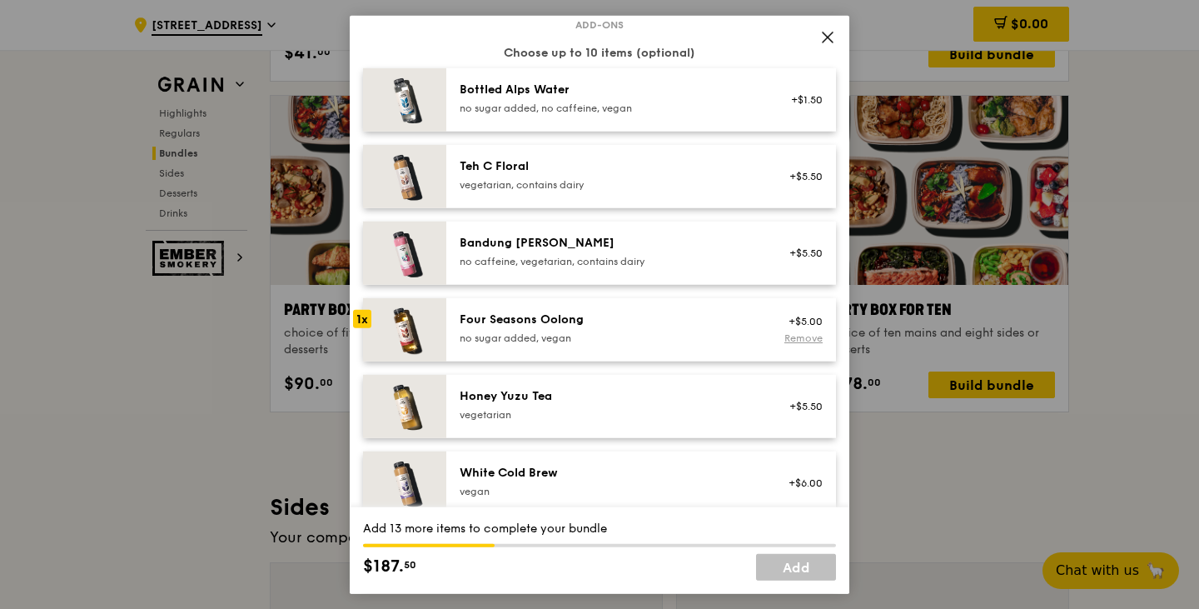
click at [802, 338] on link "Remove" at bounding box center [803, 337] width 38 height 12
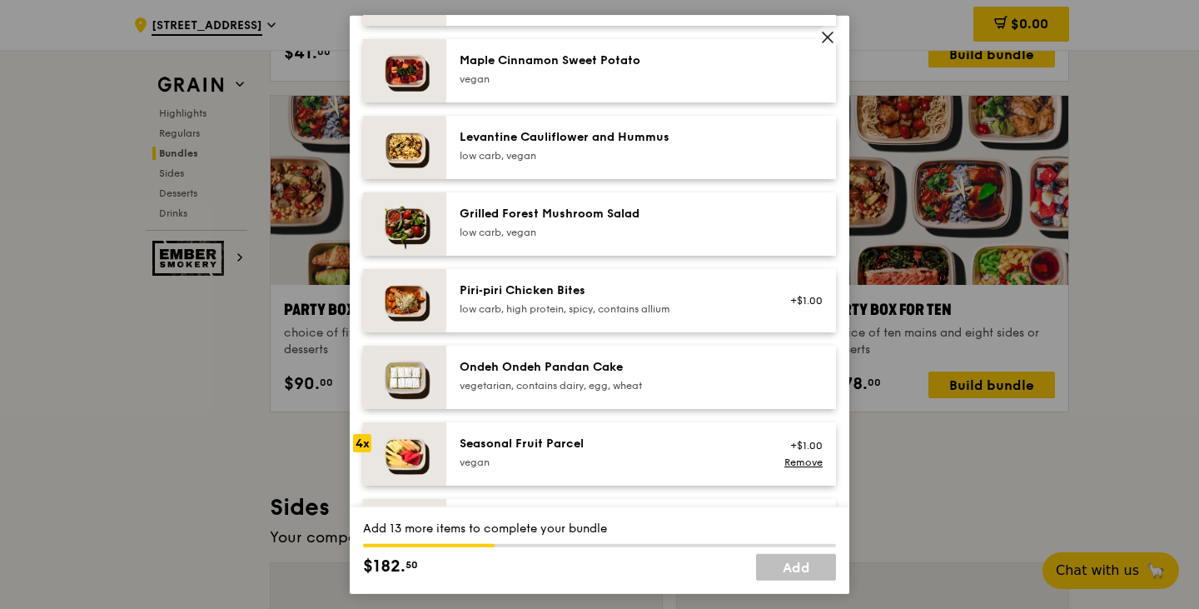
scroll to position [1166, 0]
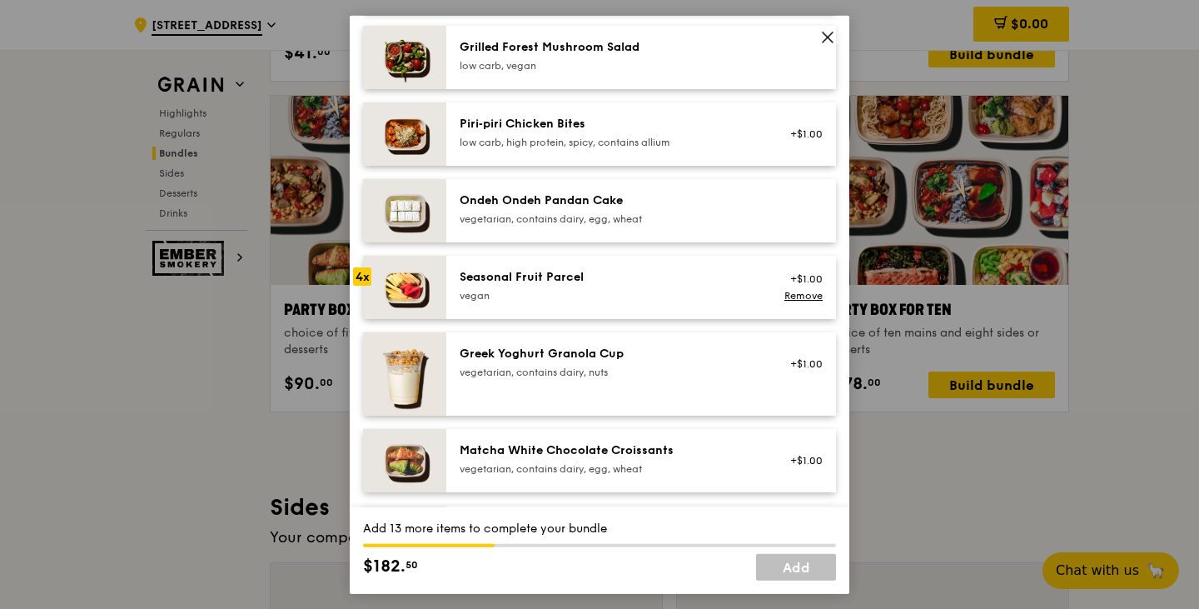
click at [535, 290] on div "vegan" at bounding box center [609, 294] width 299 height 13
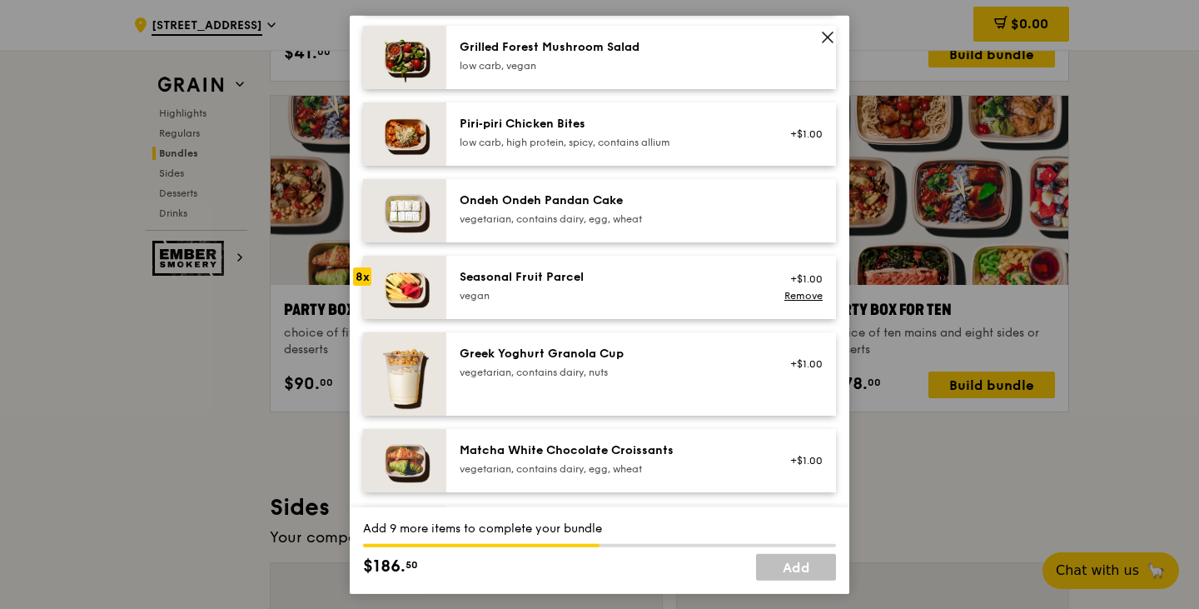
click at [535, 290] on div "vegan" at bounding box center [609, 294] width 299 height 13
click at [535, 287] on div "Seasonal Fruit Parcel [GEOGRAPHIC_DATA]" at bounding box center [609, 284] width 299 height 33
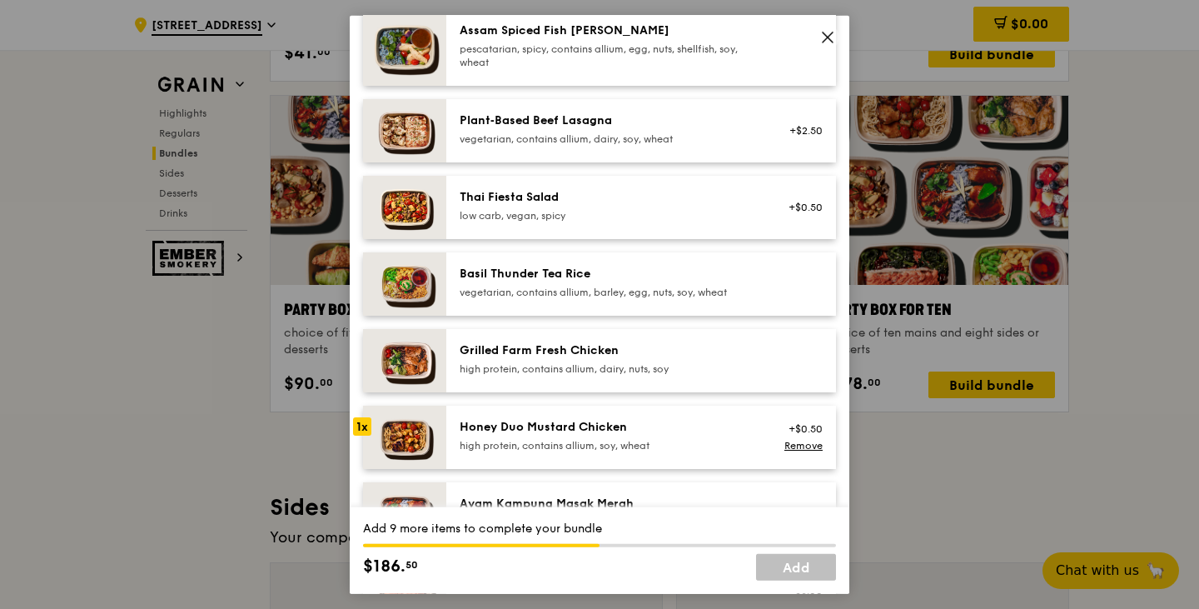
scroll to position [333, 0]
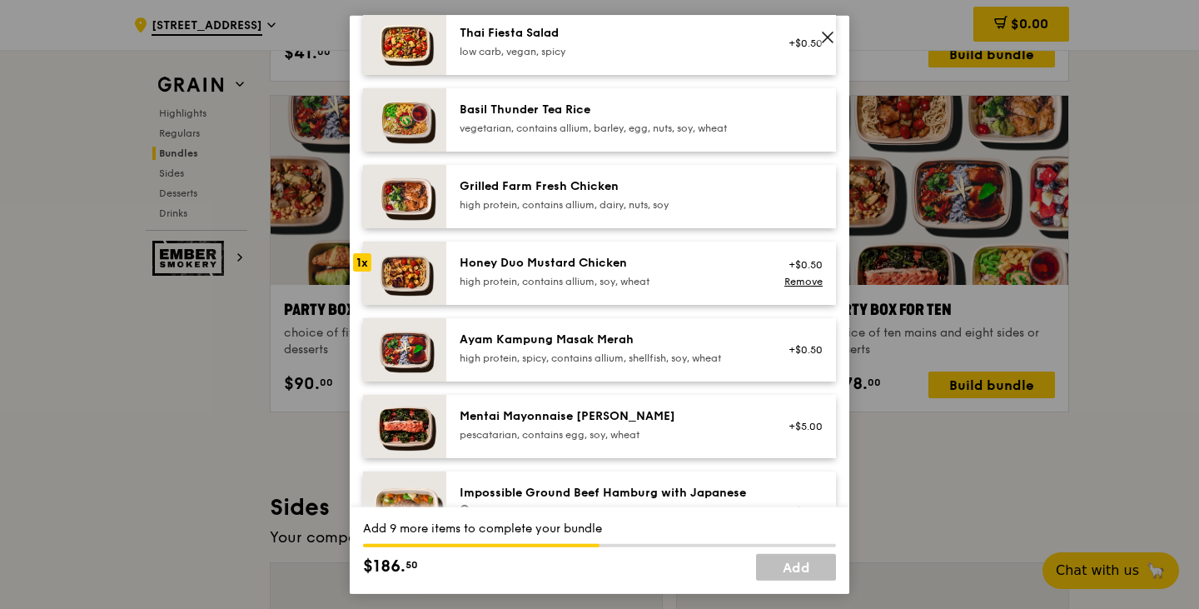
click at [564, 279] on div "high protein, contains allium, soy, wheat" at bounding box center [609, 280] width 299 height 13
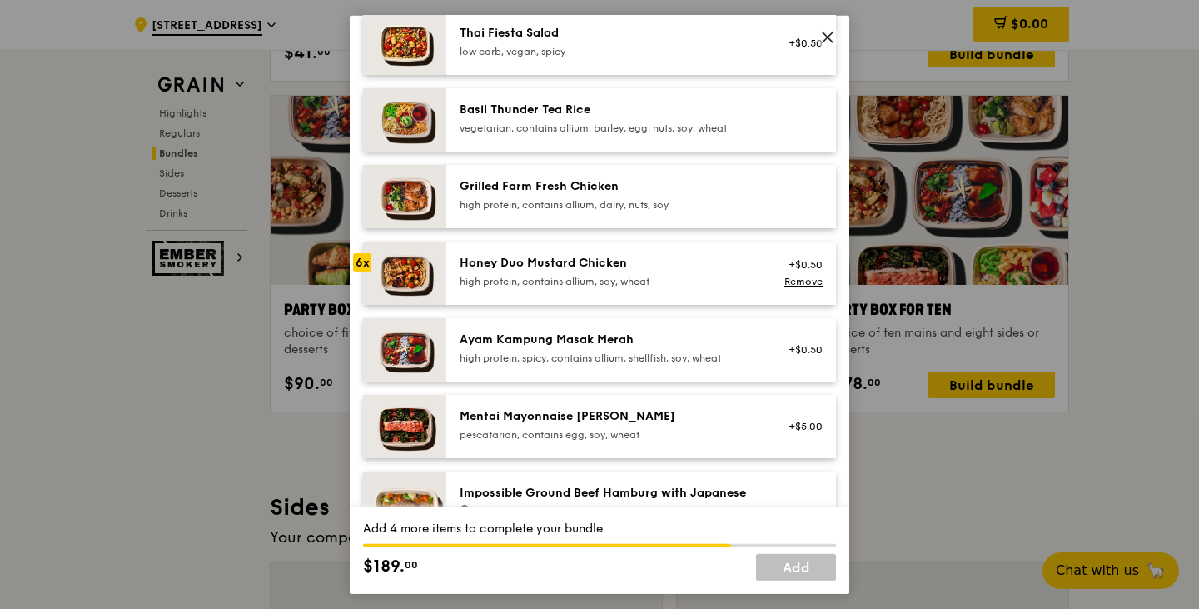
click at [564, 279] on div "high protein, contains allium, soy, wheat" at bounding box center [609, 280] width 299 height 13
click at [564, 280] on div "high protein, contains allium, soy, wheat" at bounding box center [609, 280] width 299 height 13
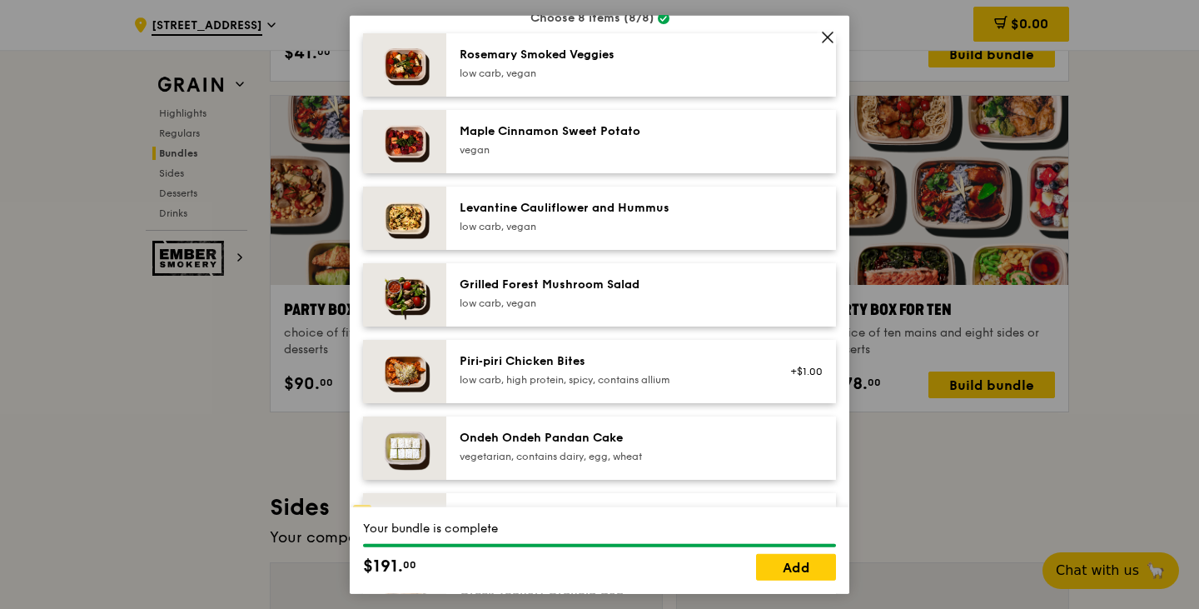
scroll to position [1082, 0]
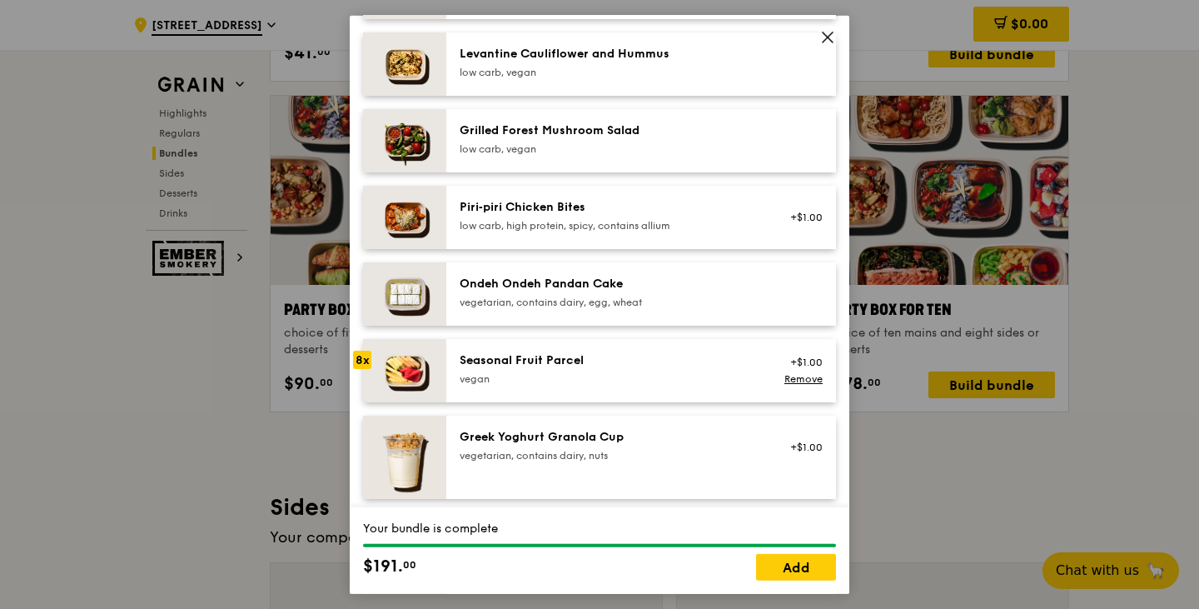
click at [506, 386] on div "Seasonal Fruit Parcel [GEOGRAPHIC_DATA]" at bounding box center [609, 369] width 319 height 37
click at [599, 338] on div "Seasonal Fruit Parcel [GEOGRAPHIC_DATA] +$1.00 Remove" at bounding box center [641, 369] width 390 height 63
click at [675, 365] on div "Seasonal Fruit Parcel" at bounding box center [609, 359] width 299 height 17
click at [676, 365] on div "Seasonal Fruit Parcel" at bounding box center [609, 359] width 299 height 17
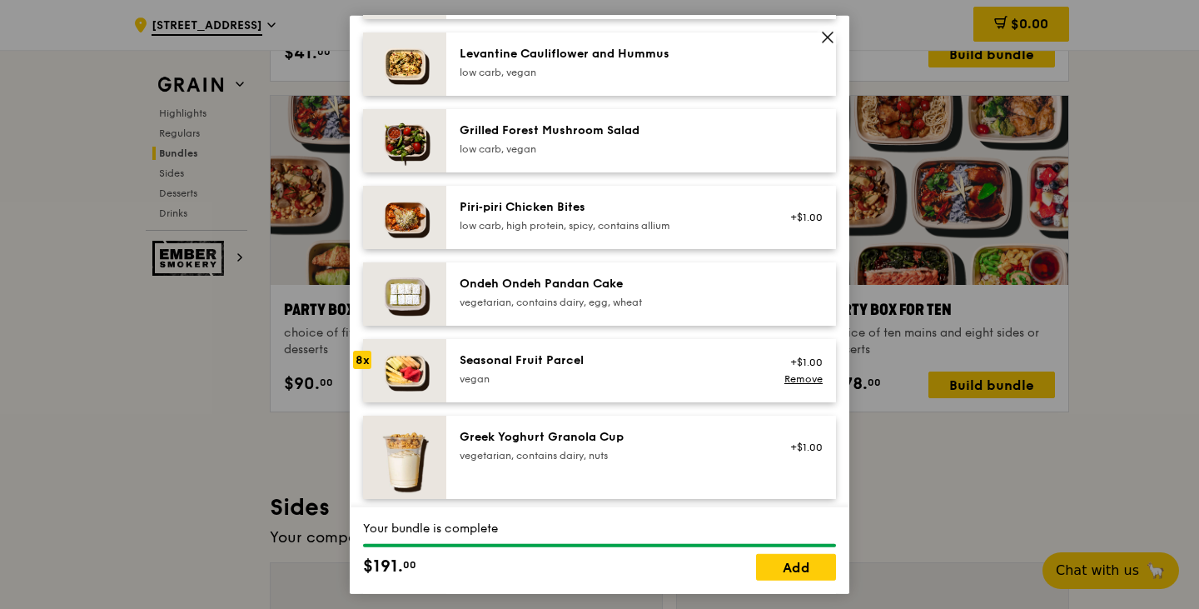
click at [676, 365] on div "Seasonal Fruit Parcel" at bounding box center [609, 359] width 299 height 17
click at [677, 365] on div "Seasonal Fruit Parcel" at bounding box center [609, 359] width 299 height 17
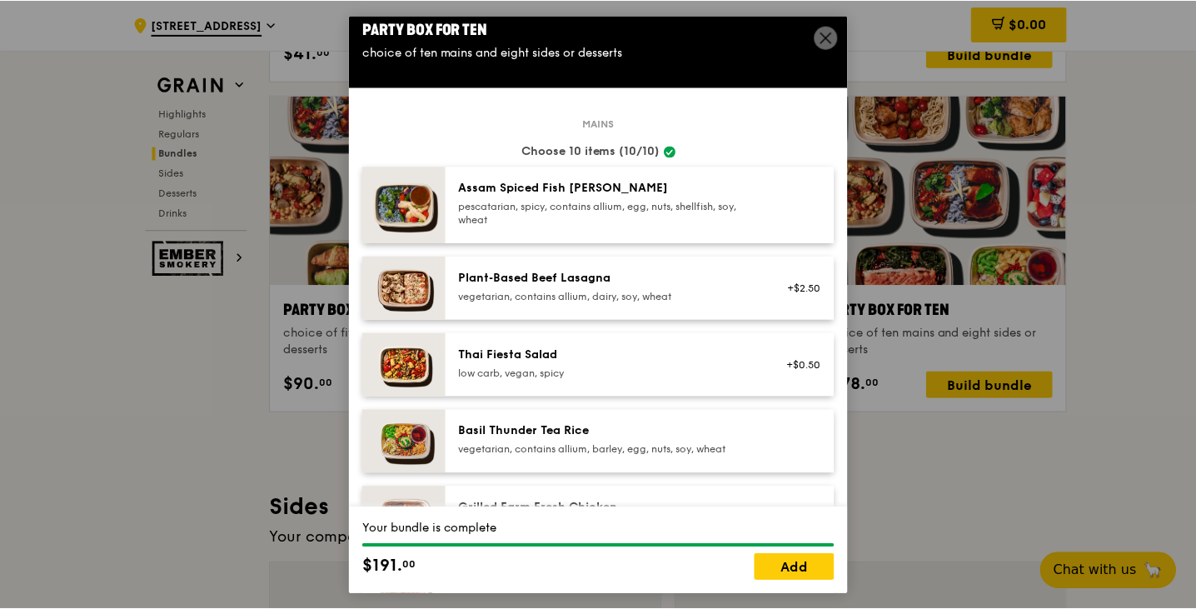
scroll to position [0, 0]
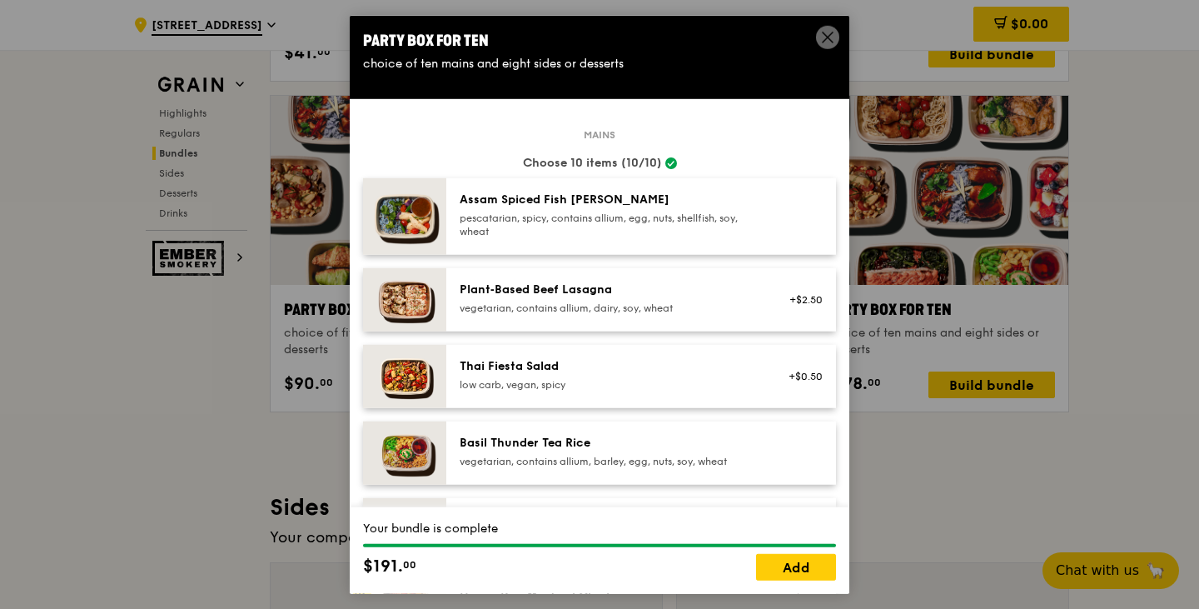
drag, startPoint x: 824, startPoint y: 36, endPoint x: 668, endPoint y: 66, distance: 159.4
click at [824, 37] on icon at bounding box center [827, 36] width 15 height 15
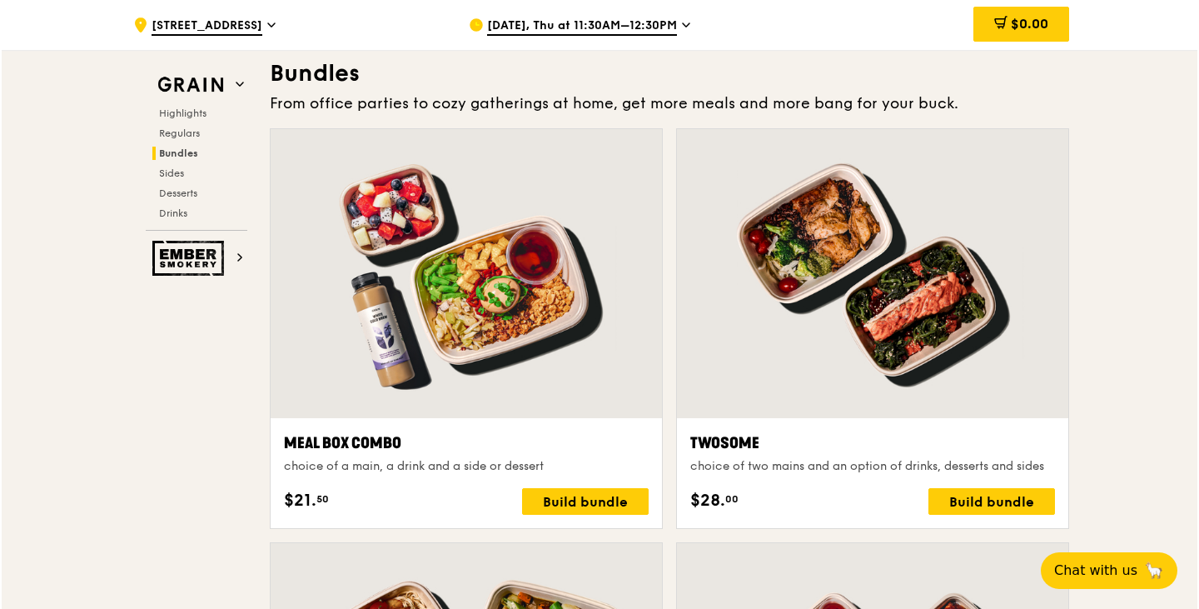
scroll to position [2414, 0]
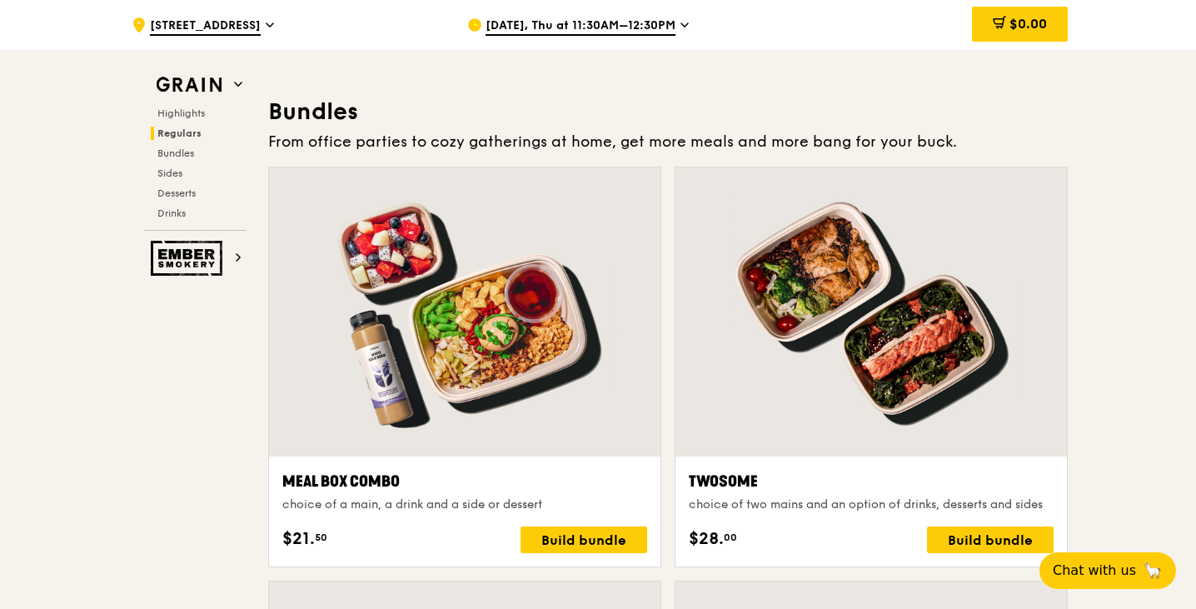
click at [485, 310] on div at bounding box center [464, 311] width 391 height 289
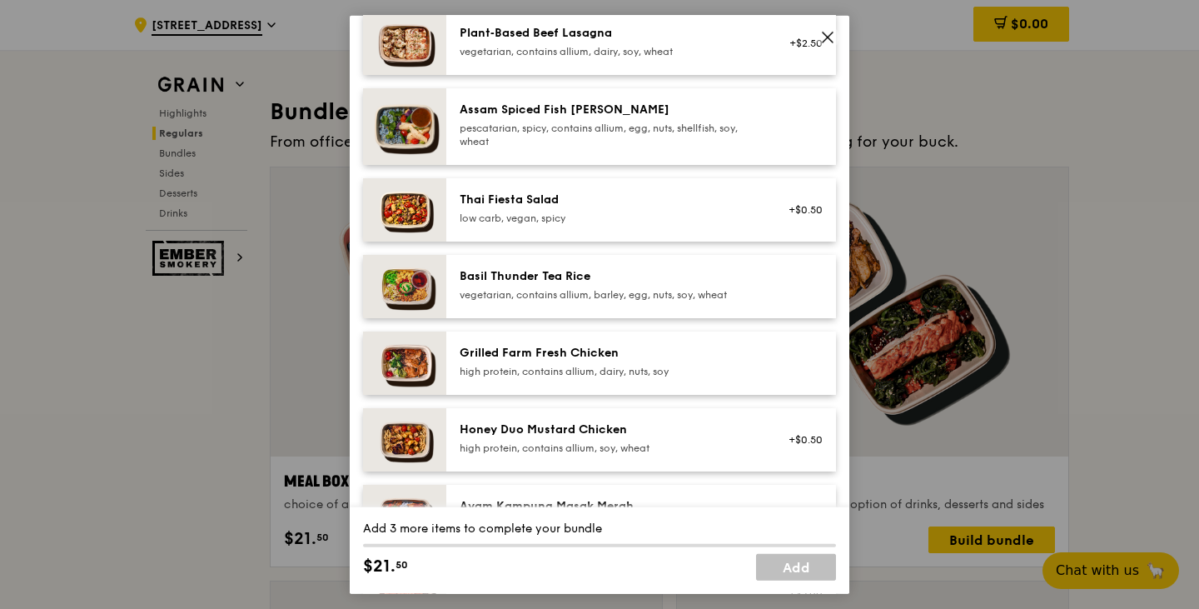
scroll to position [250, 0]
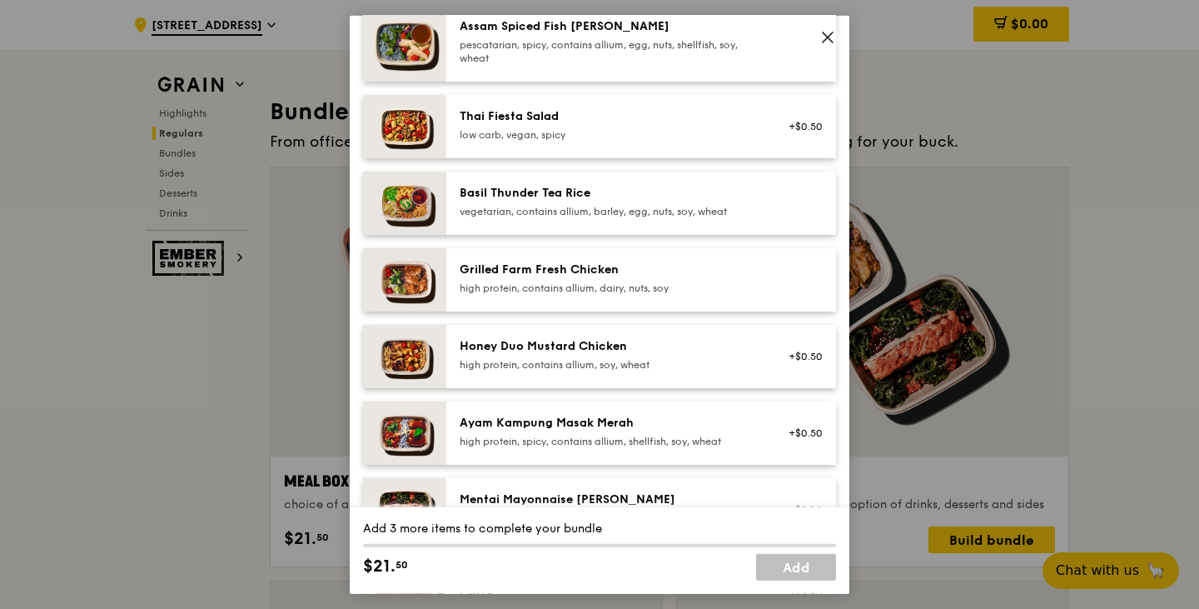
click at [500, 301] on div "Grilled Farm Fresh Chicken high protein, contains allium, dairy, nuts, soy" at bounding box center [641, 278] width 390 height 63
click at [509, 299] on div "Grilled Farm Fresh Chicken high protein, contains allium, dairy, nuts, soy" at bounding box center [641, 278] width 390 height 63
click at [507, 358] on div "high protein, contains allium, soy, wheat" at bounding box center [609, 363] width 299 height 13
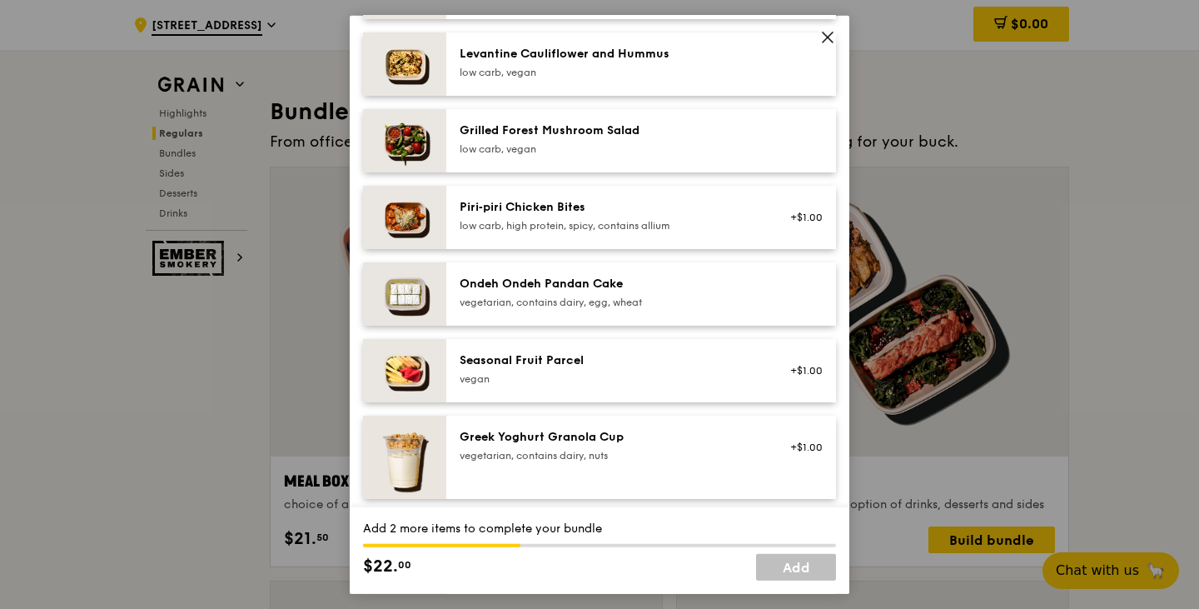
scroll to position [1166, 0]
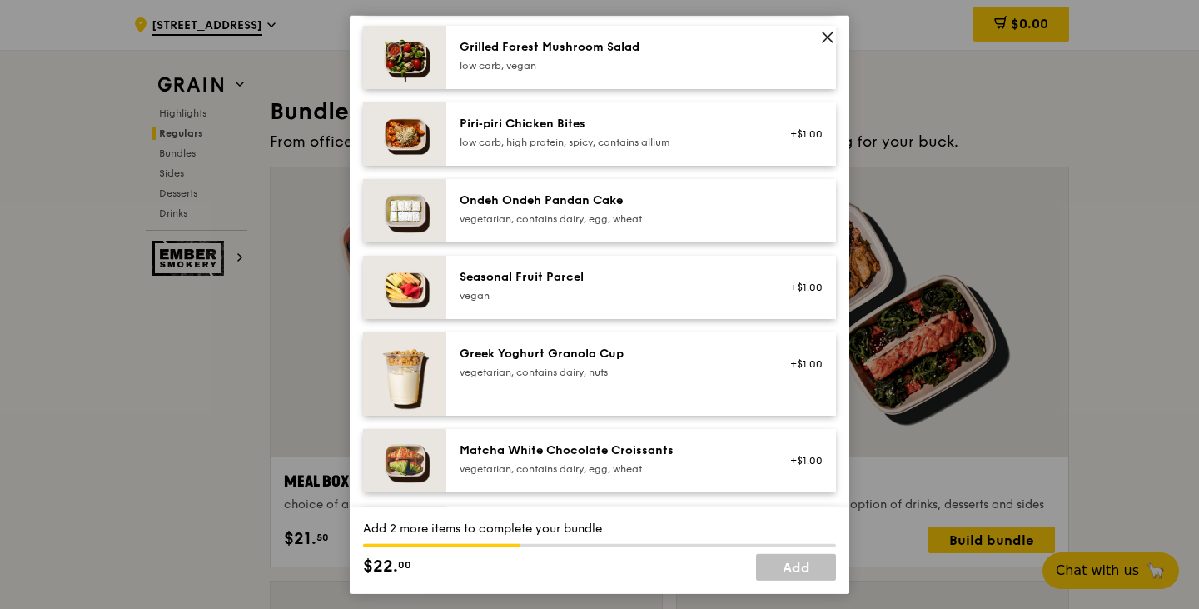
click at [634, 309] on div "Seasonal Fruit Parcel [GEOGRAPHIC_DATA] +$1.00" at bounding box center [641, 286] width 390 height 63
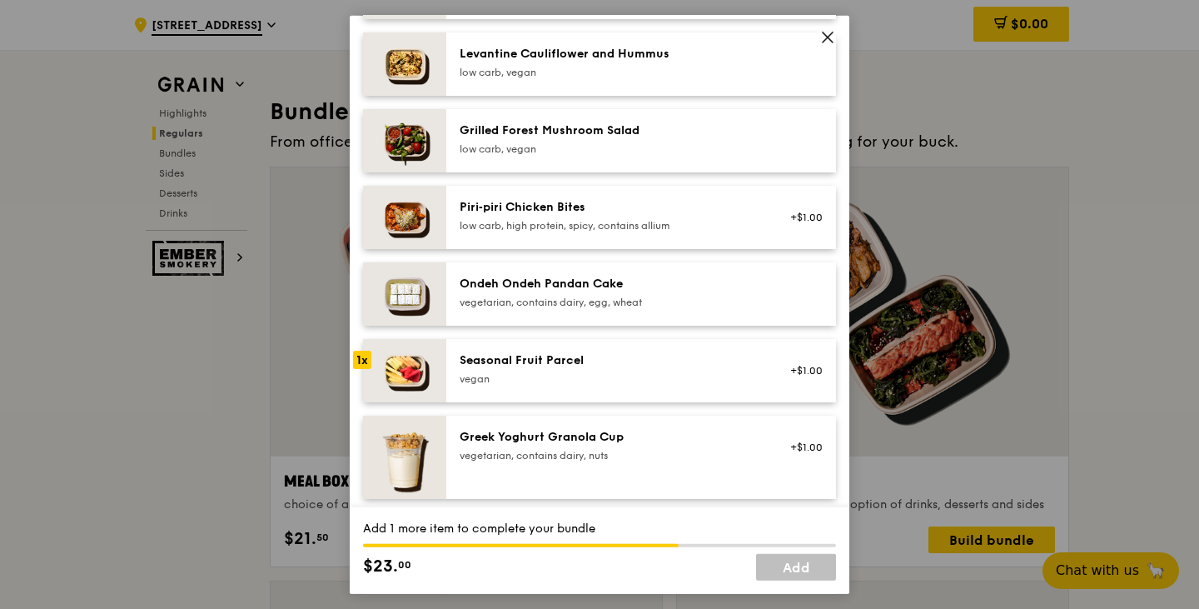
scroll to position [1332, 0]
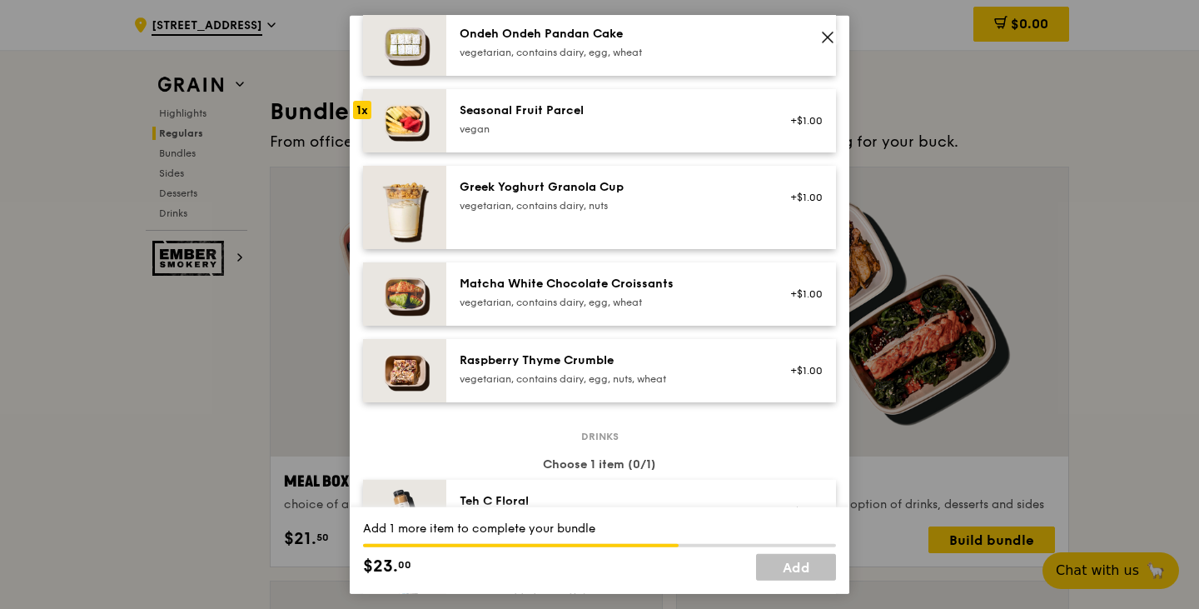
click at [647, 301] on div "vegetarian, contains dairy, egg, wheat" at bounding box center [609, 301] width 299 height 13
click at [630, 94] on div "Seasonal Fruit Parcel [GEOGRAPHIC_DATA] +$1.00" at bounding box center [641, 119] width 390 height 63
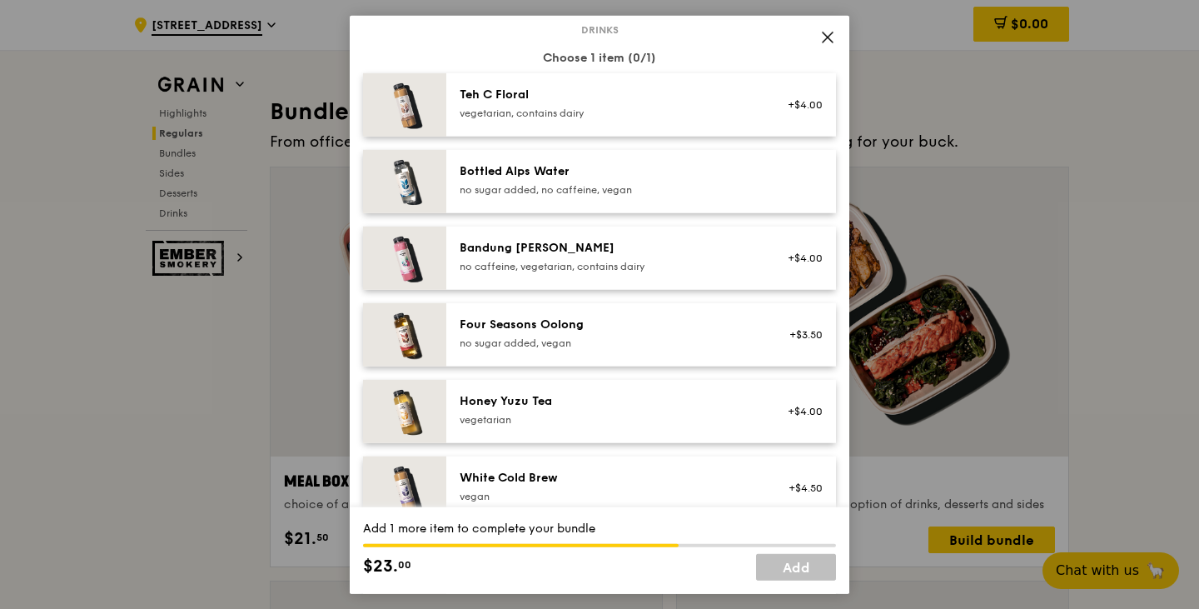
scroll to position [1665, 0]
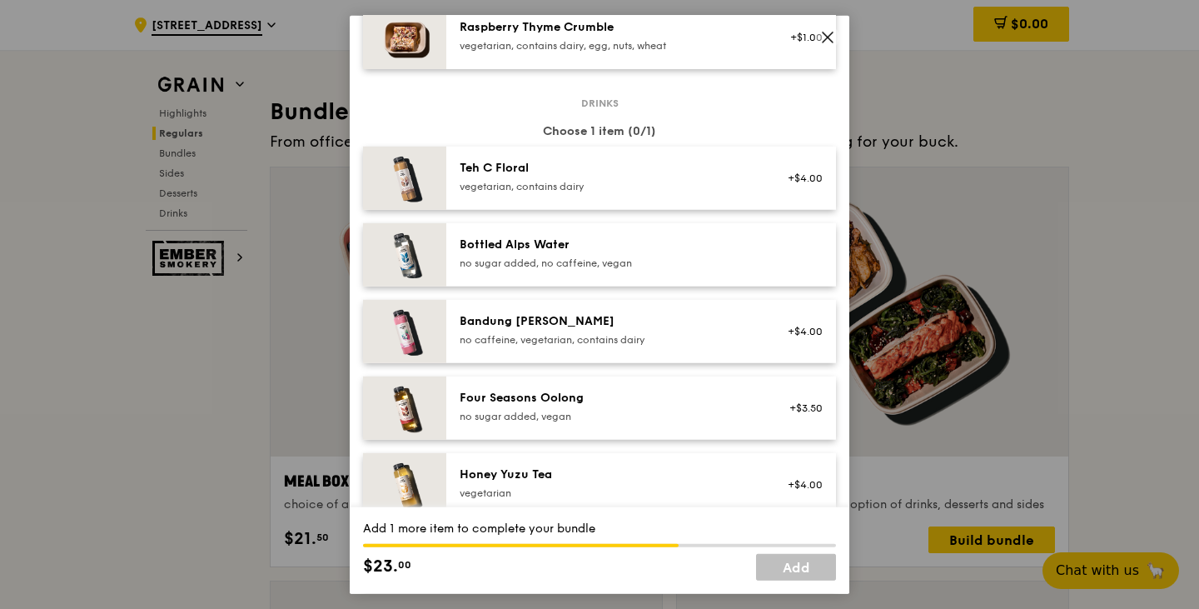
click at [594, 337] on div "no caffeine, vegetarian, contains dairy" at bounding box center [609, 338] width 299 height 13
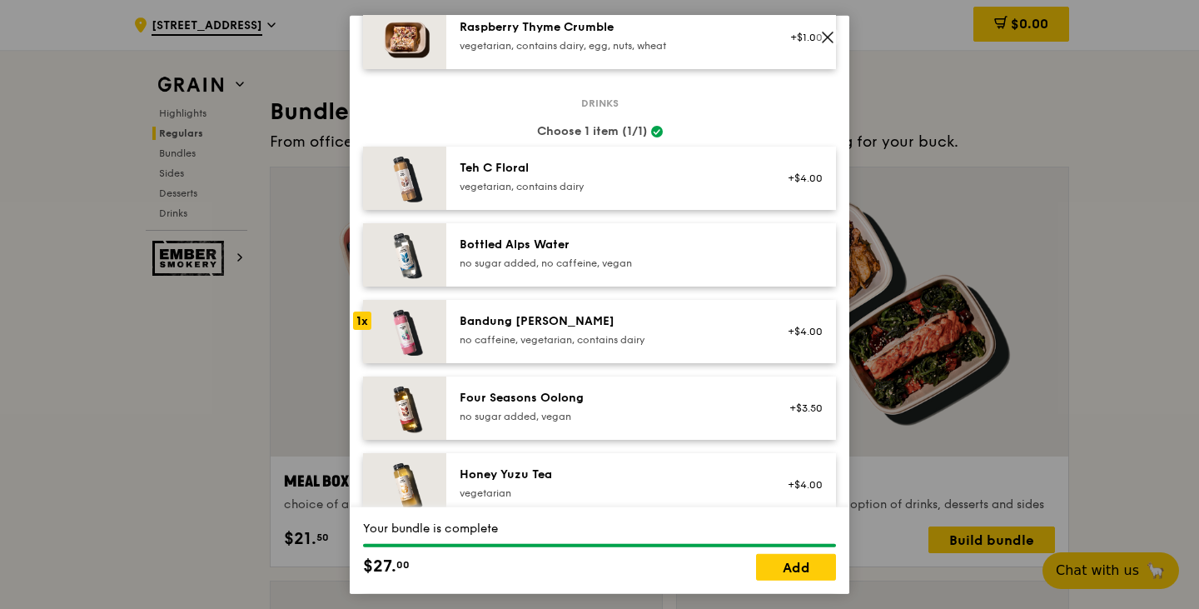
click at [536, 430] on div "Four Seasons Oolong no sugar added, vegan +$3.50" at bounding box center [641, 406] width 390 height 63
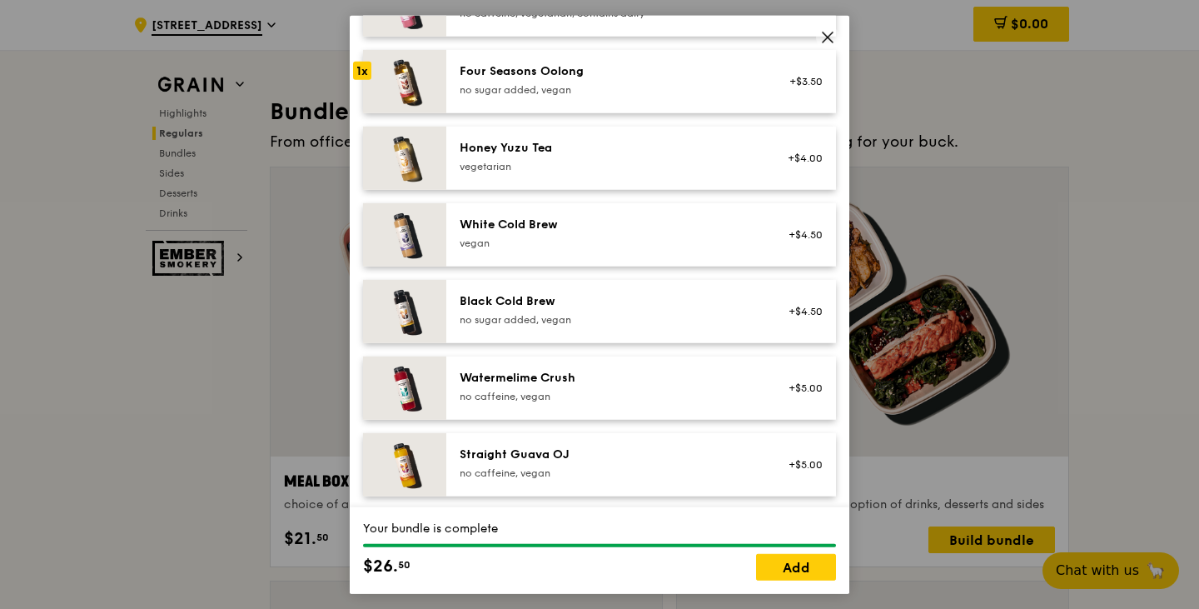
scroll to position [1993, 0]
click at [538, 155] on div "Honey Yuzu Tea vegetarian" at bounding box center [609, 153] width 299 height 33
click at [528, 244] on div "vegan" at bounding box center [609, 240] width 299 height 13
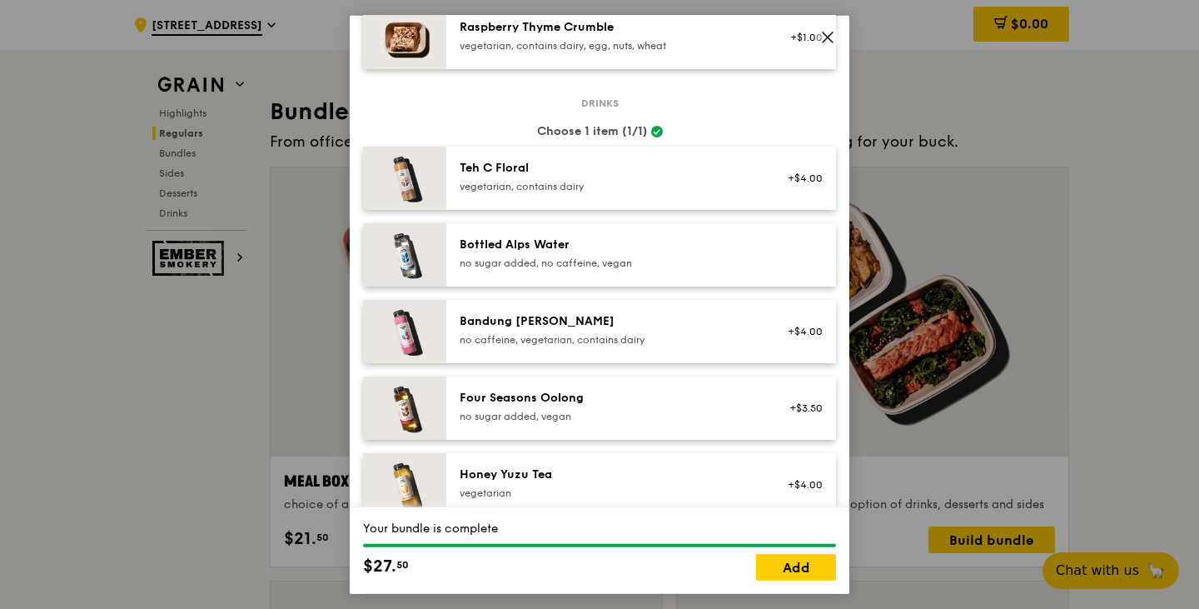
scroll to position [1660, 0]
